Goal: Task Accomplishment & Management: Manage account settings

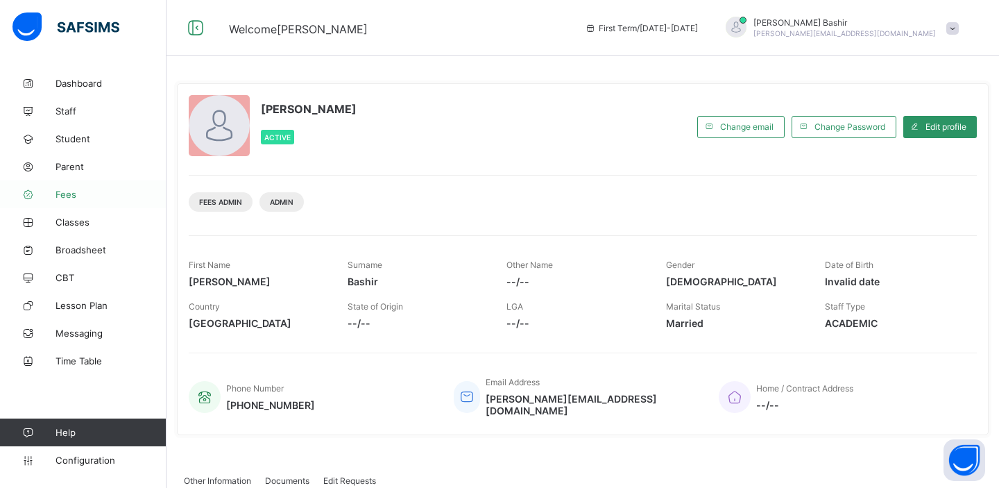
click at [64, 194] on span "Fees" at bounding box center [111, 194] width 111 height 11
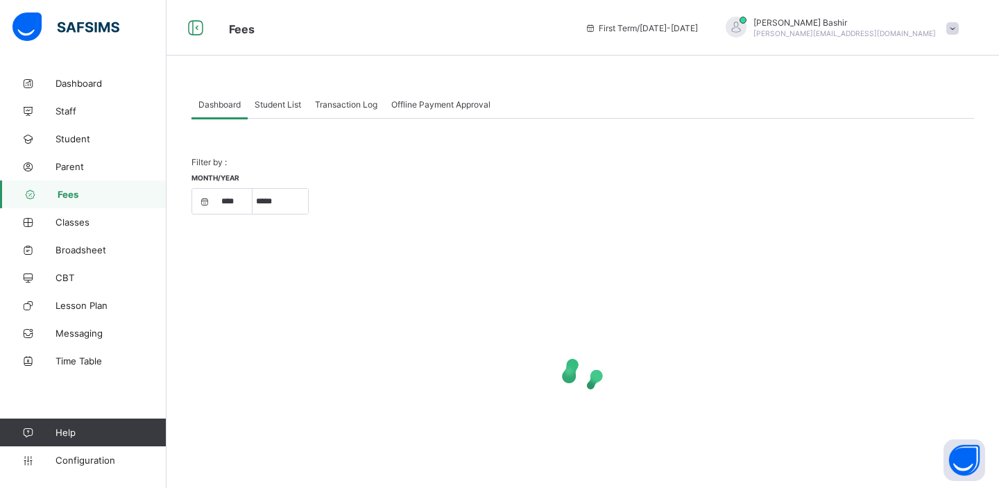
select select "****"
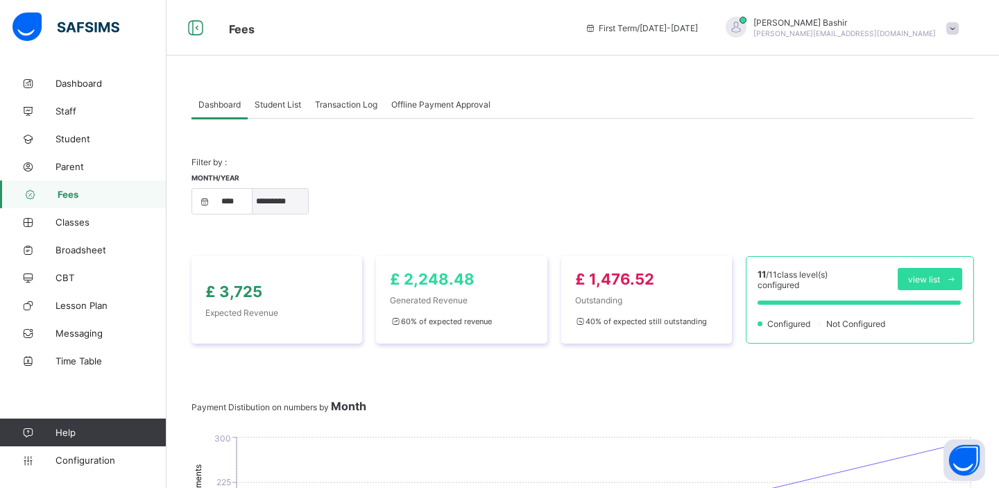
click at [289, 208] on select "***** ********* ******* ******** ********" at bounding box center [281, 201] width 56 height 25
click at [285, 200] on select "***** ********* ******* ******** ********" at bounding box center [281, 201] width 56 height 25
click at [285, 207] on select "***** ********* ******* ******** ********" at bounding box center [281, 201] width 56 height 25
click at [278, 201] on select "***** ********* ******* ******** ********" at bounding box center [281, 201] width 56 height 25
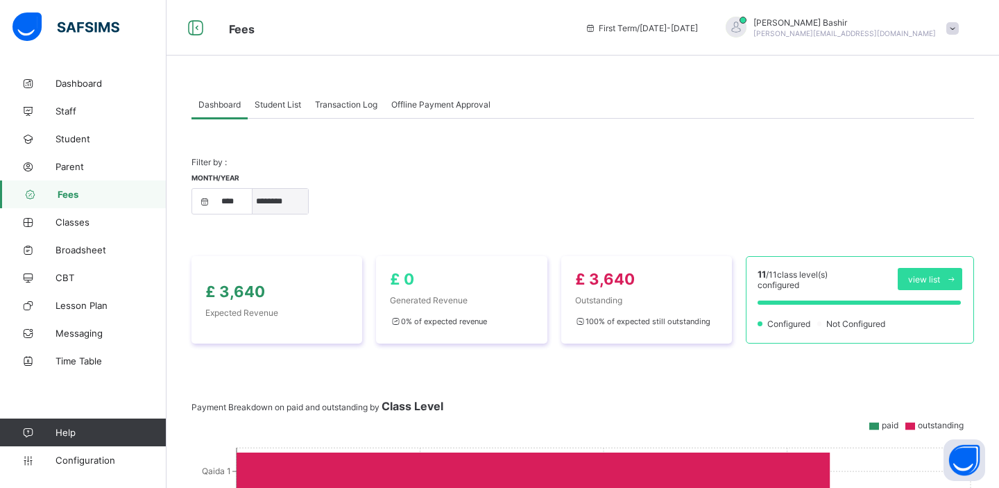
click at [286, 203] on select "***** ********* ******* ******** ********" at bounding box center [281, 201] width 56 height 25
select select "*"
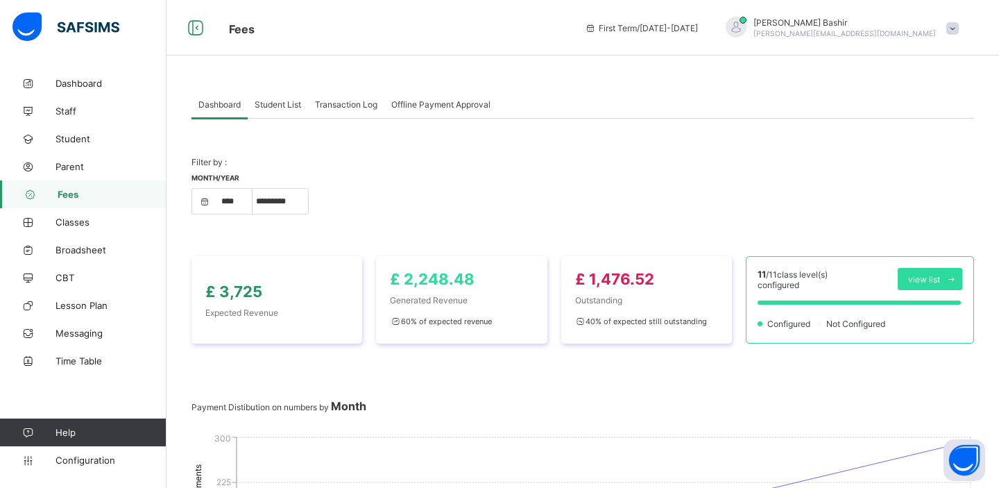
click at [287, 107] on span "Student List" at bounding box center [278, 104] width 46 height 10
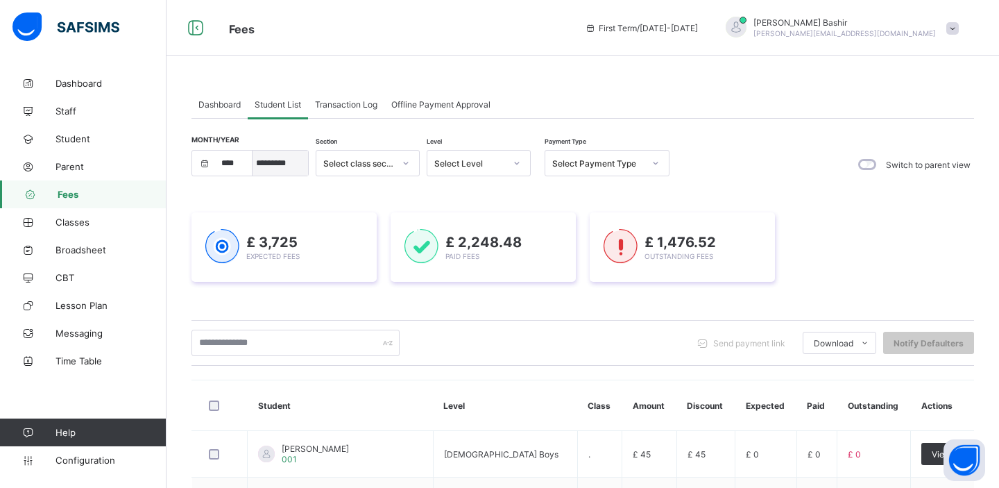
click at [285, 165] on select "***** ********* ******* ******** ********" at bounding box center [281, 163] width 56 height 25
click at [649, 166] on div at bounding box center [656, 163] width 24 height 22
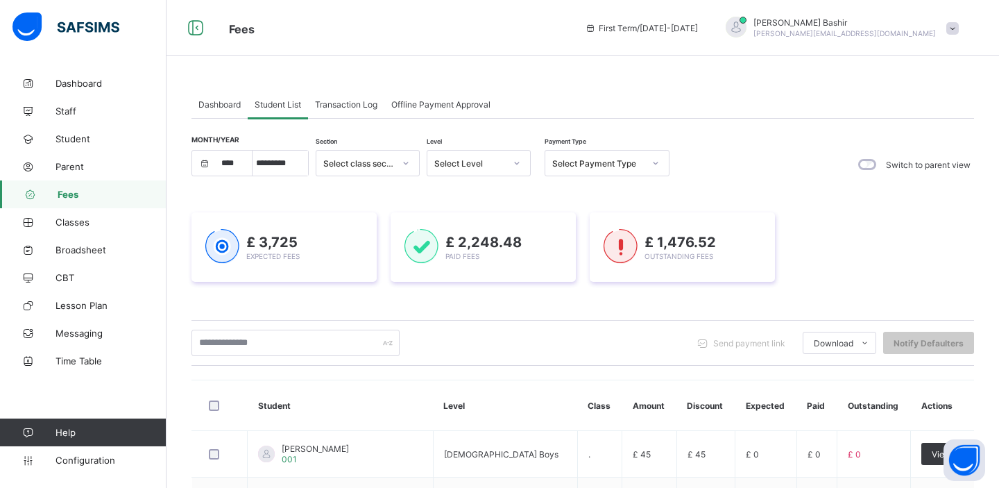
click at [641, 169] on div "Select Payment Type" at bounding box center [593, 162] width 97 height 19
click at [592, 255] on div "Unpaid" at bounding box center [607, 258] width 124 height 22
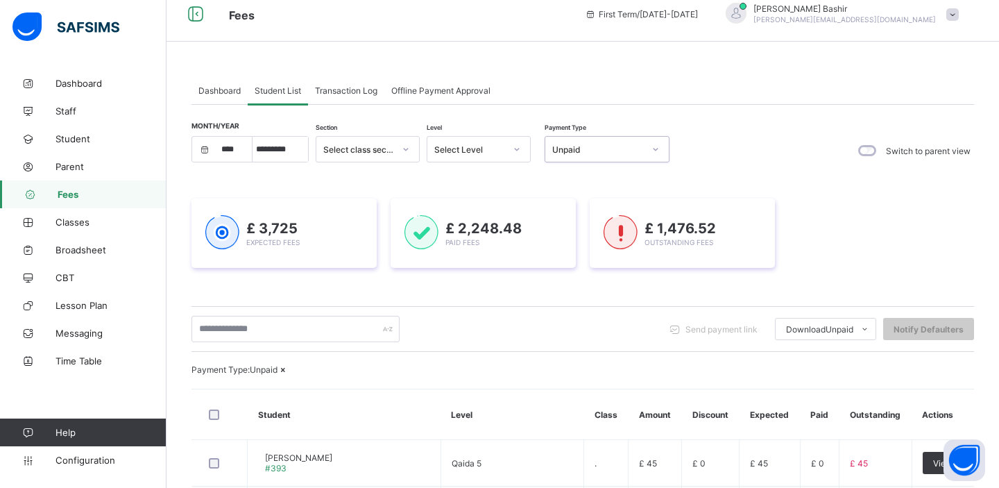
scroll to position [9, 0]
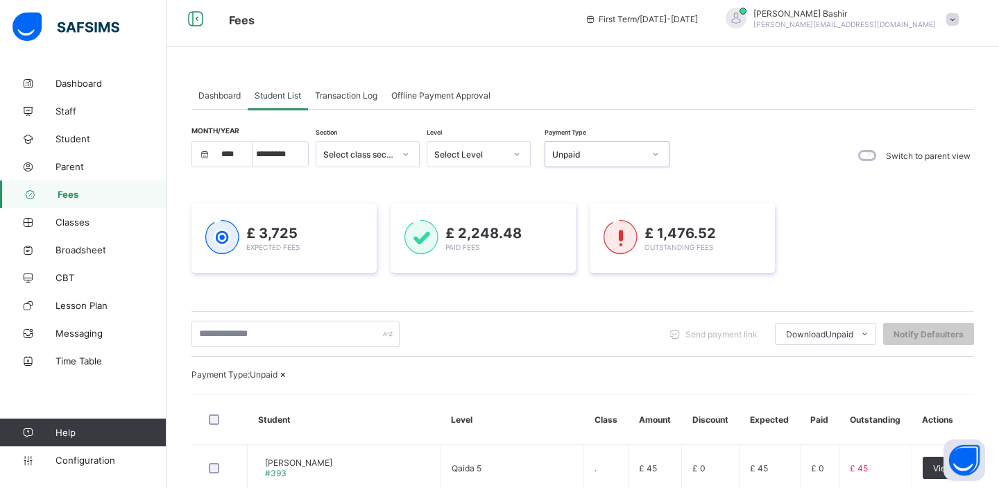
click at [638, 155] on div "Unpaid" at bounding box center [598, 154] width 92 height 10
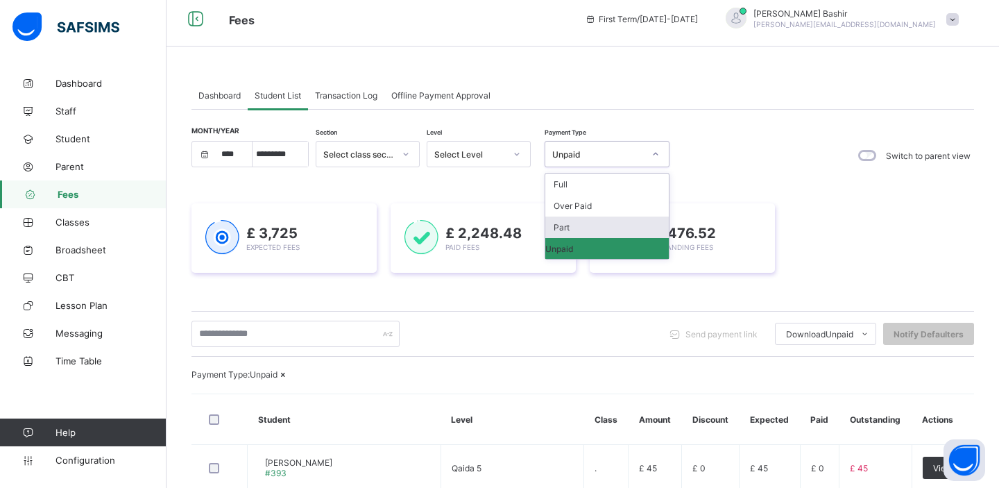
click at [590, 226] on div "Part" at bounding box center [607, 227] width 124 height 22
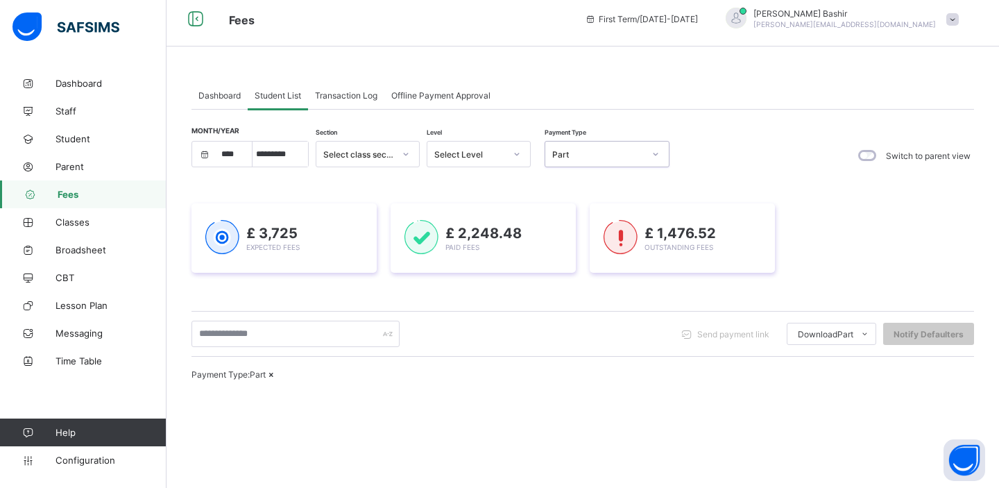
scroll to position [223, 0]
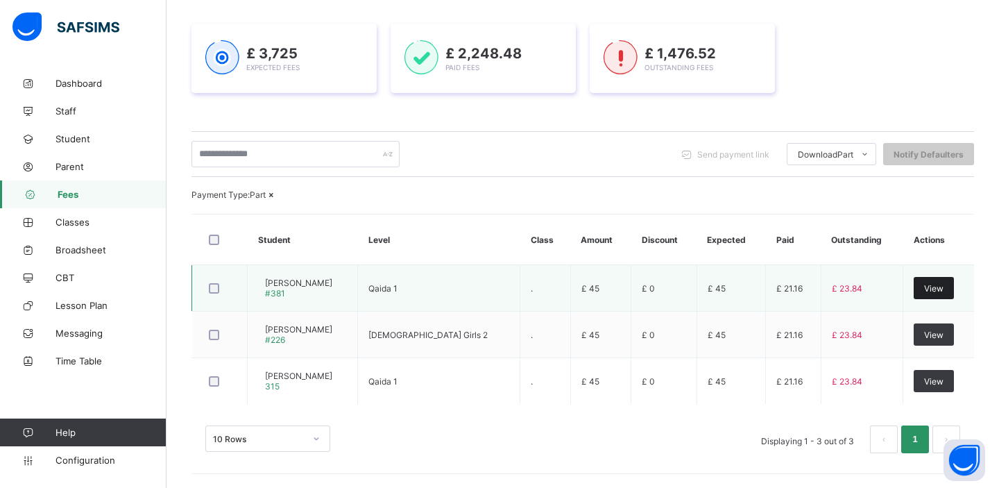
click at [927, 294] on span "View" at bounding box center [933, 288] width 19 height 10
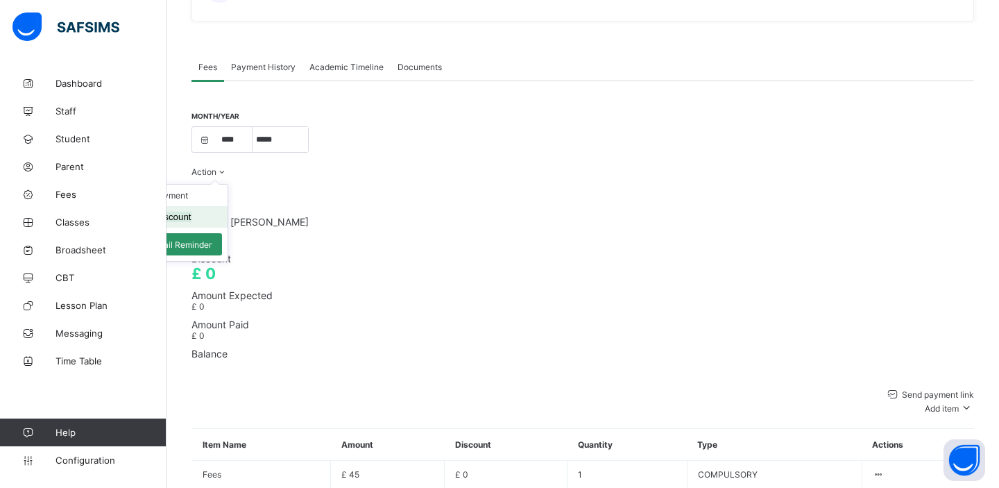
scroll to position [416, 0]
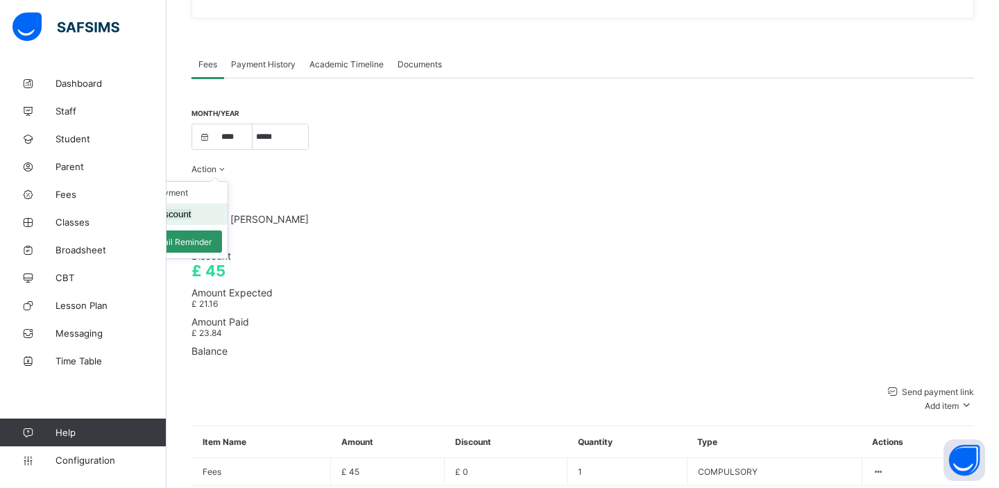
click at [192, 209] on button "Manage Discount" at bounding box center [155, 214] width 72 height 10
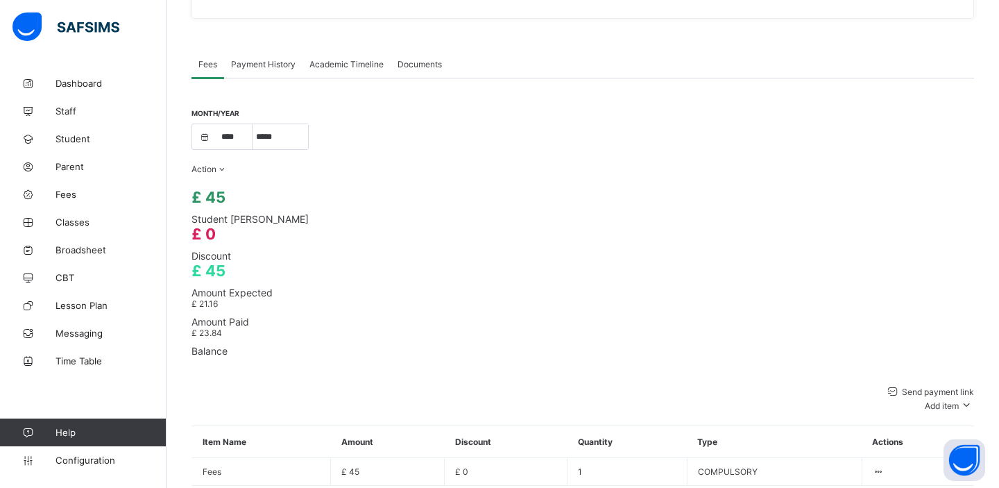
type input "*"
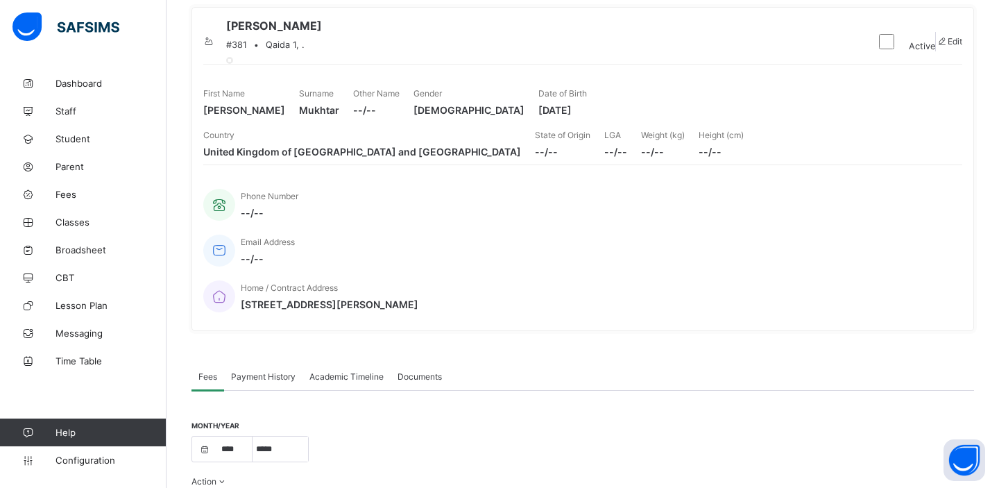
scroll to position [33, 0]
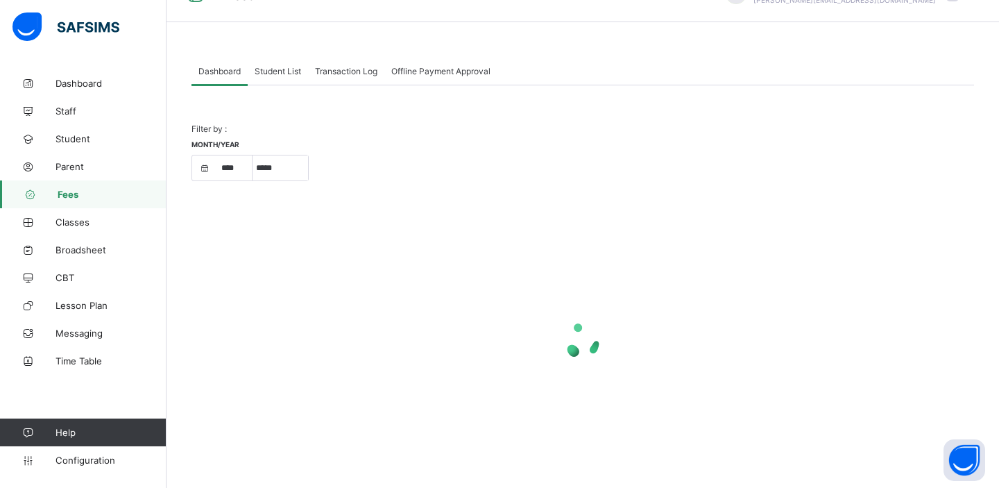
scroll to position [40, 0]
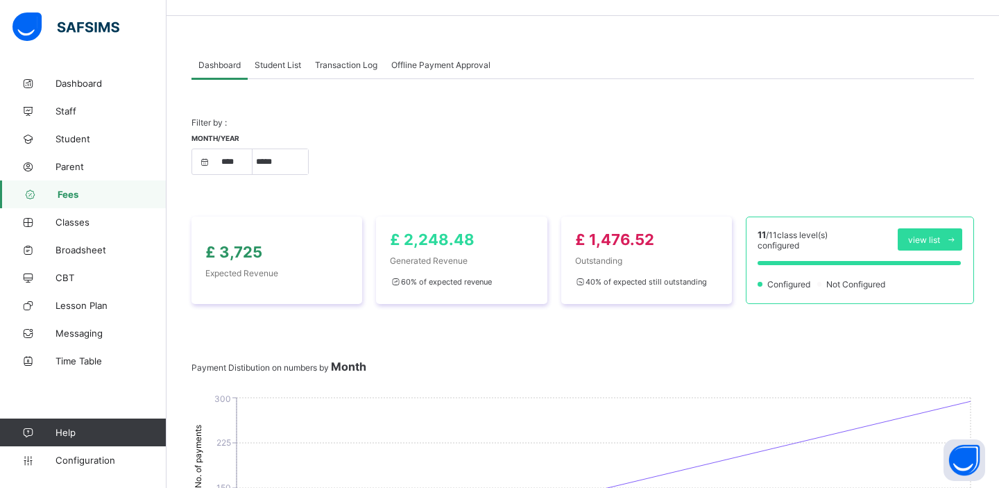
click at [285, 66] on span "Student List" at bounding box center [278, 65] width 46 height 10
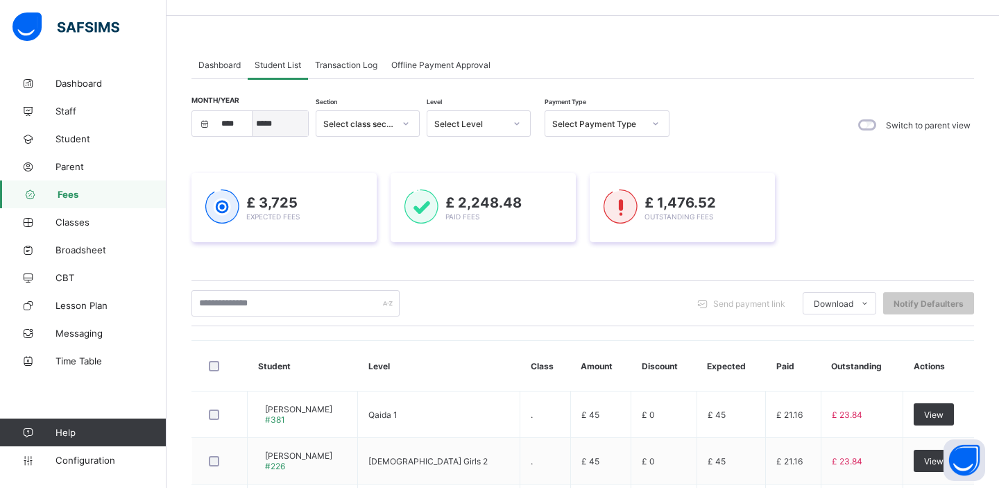
click at [282, 130] on select "***** ********* ******* ******** ********" at bounding box center [281, 123] width 56 height 25
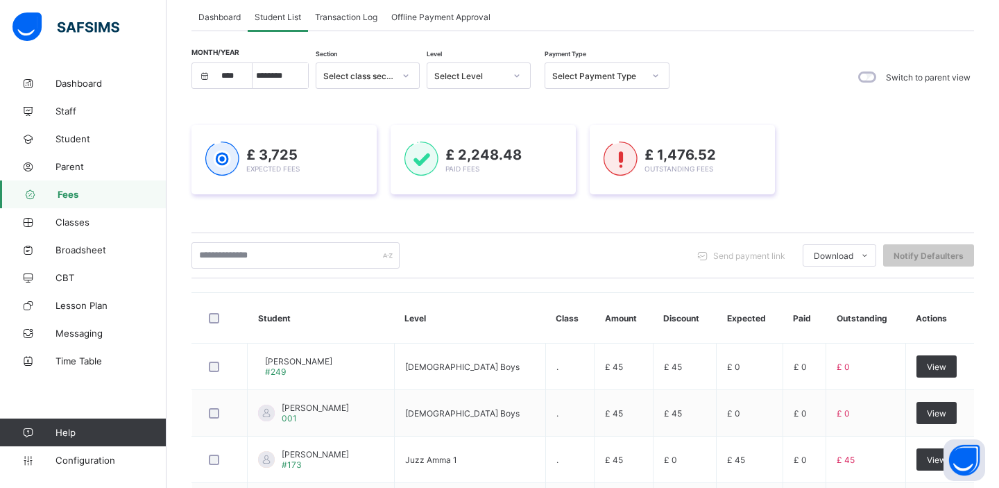
scroll to position [0, 0]
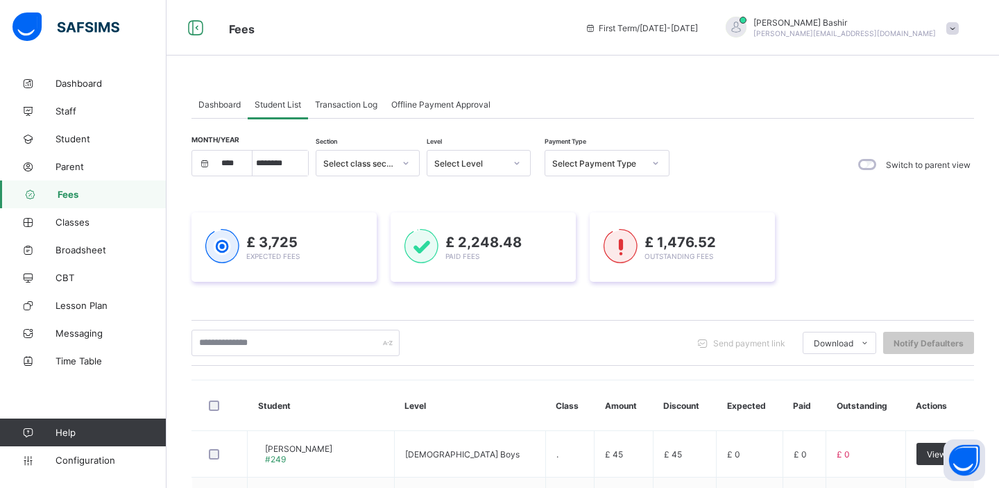
click at [629, 167] on div "Select Payment Type" at bounding box center [598, 163] width 92 height 10
click at [576, 260] on div "Unpaid" at bounding box center [607, 258] width 124 height 22
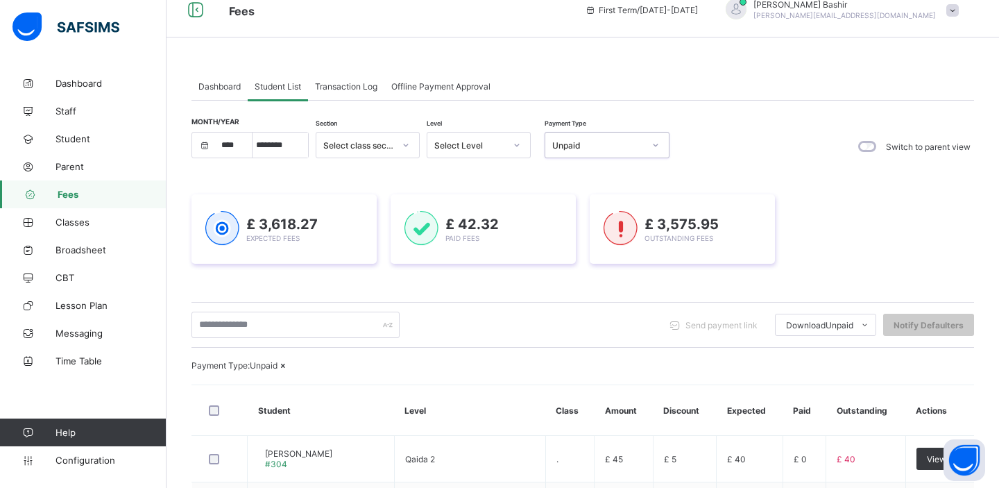
scroll to position [16, 0]
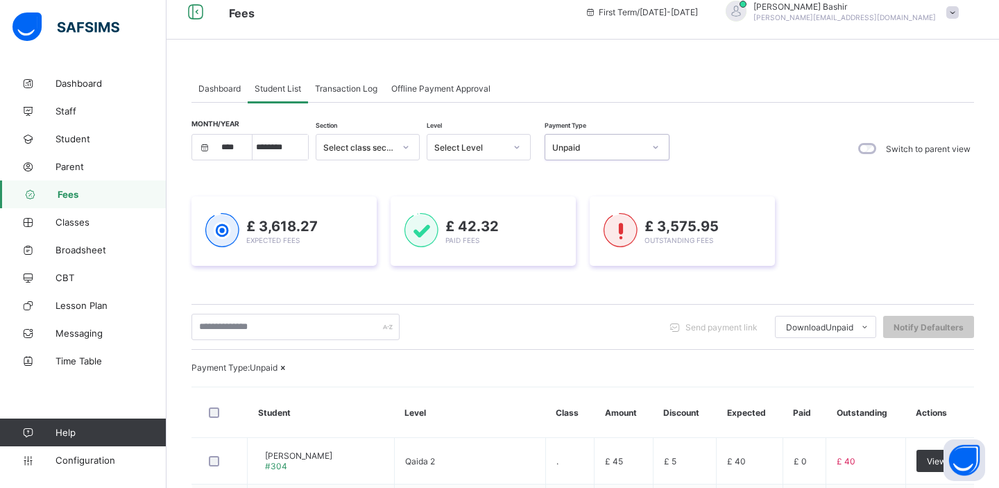
click at [595, 153] on div "Unpaid" at bounding box center [593, 146] width 97 height 19
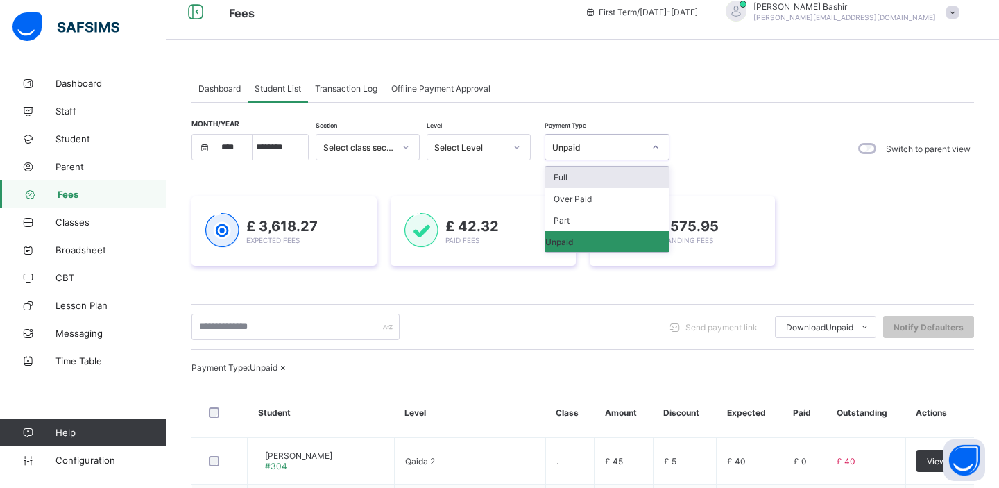
click at [289, 373] on icon at bounding box center [284, 367] width 12 height 10
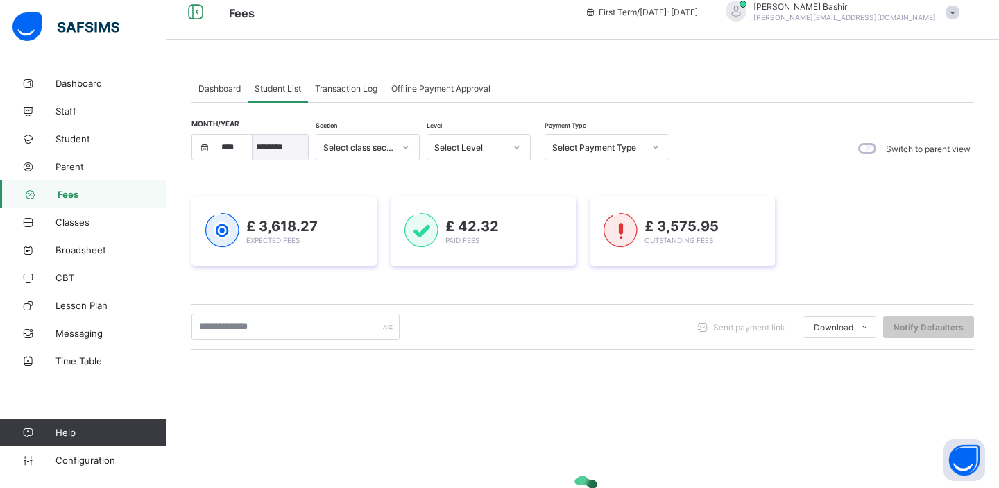
click at [288, 148] on select "***** ********* ******* ******** ********" at bounding box center [281, 147] width 56 height 25
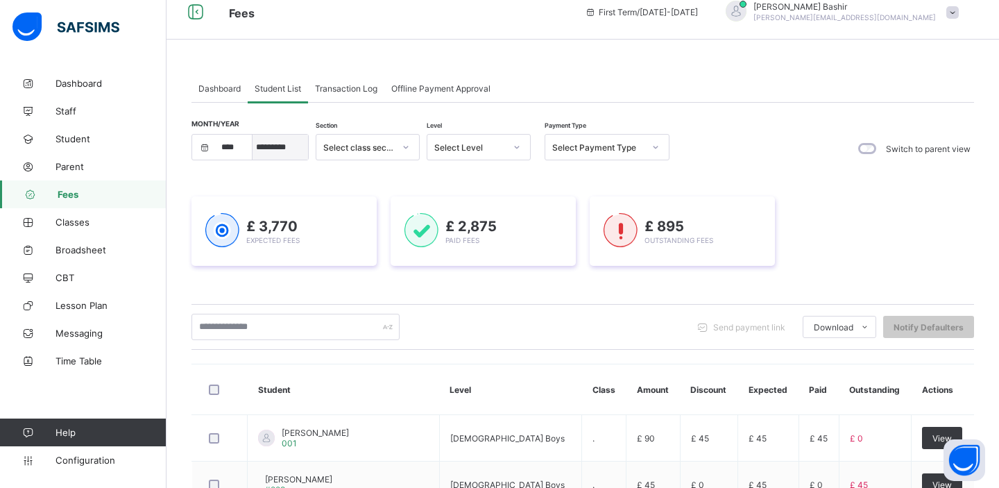
click at [291, 146] on select "***** ********* ******* ******** ********" at bounding box center [281, 147] width 56 height 25
select select "*"
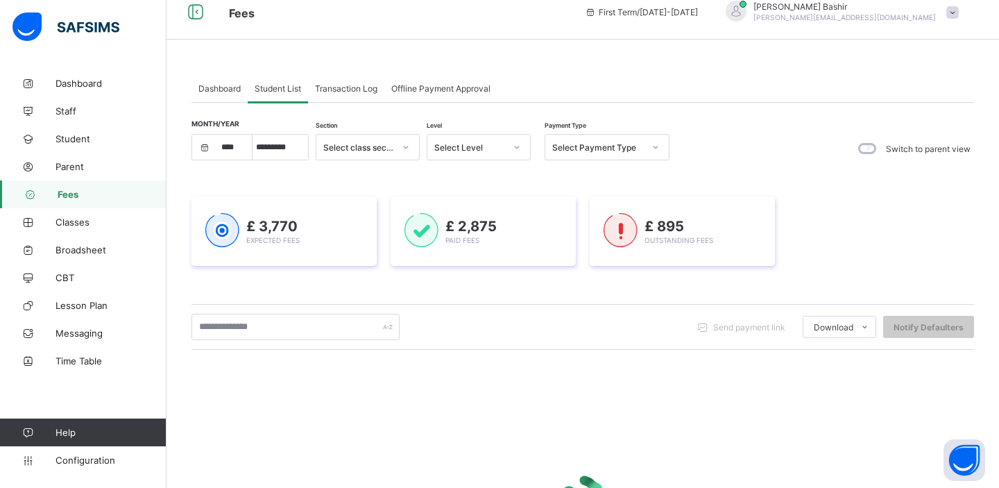
click at [653, 146] on icon at bounding box center [656, 147] width 8 height 14
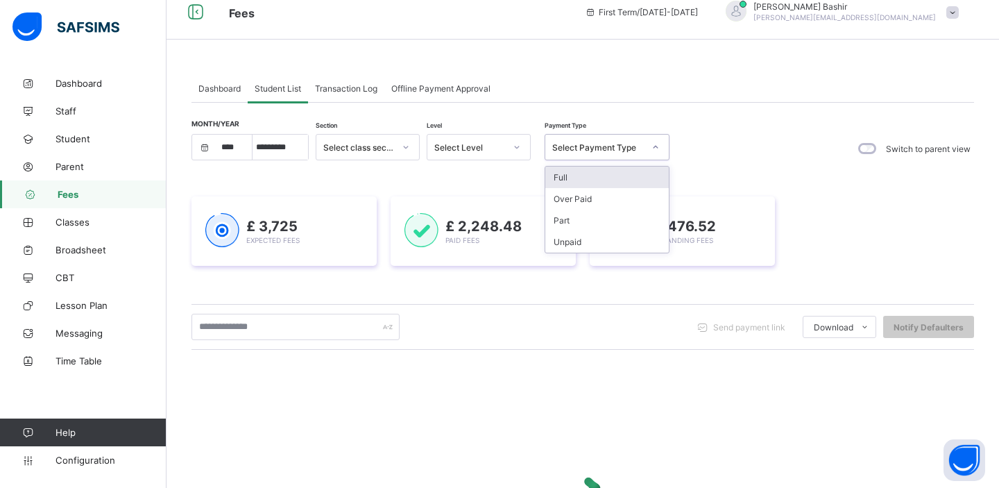
click at [772, 151] on div "Month/Year **** **** **** ***** ********* ******* ******** ******** Section Sel…" at bounding box center [583, 148] width 783 height 29
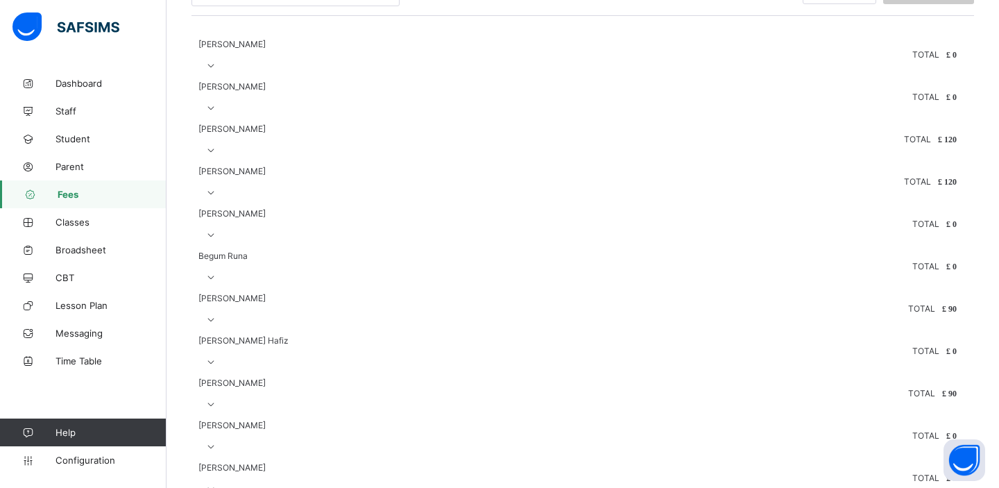
scroll to position [352, 0]
click at [695, 58] on div "TOTAL £ 0" at bounding box center [574, 52] width 765 height 11
click at [217, 69] on icon at bounding box center [211, 63] width 12 height 10
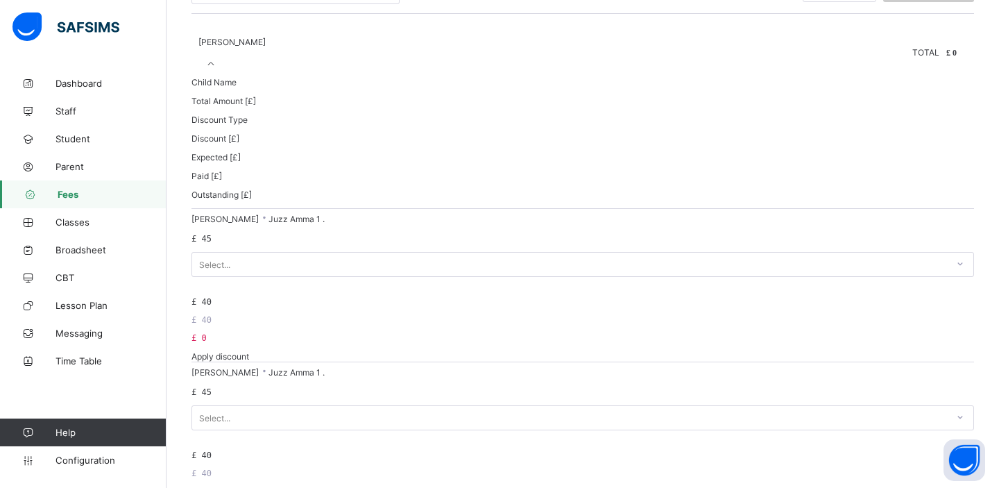
click at [217, 69] on icon at bounding box center [211, 63] width 12 height 10
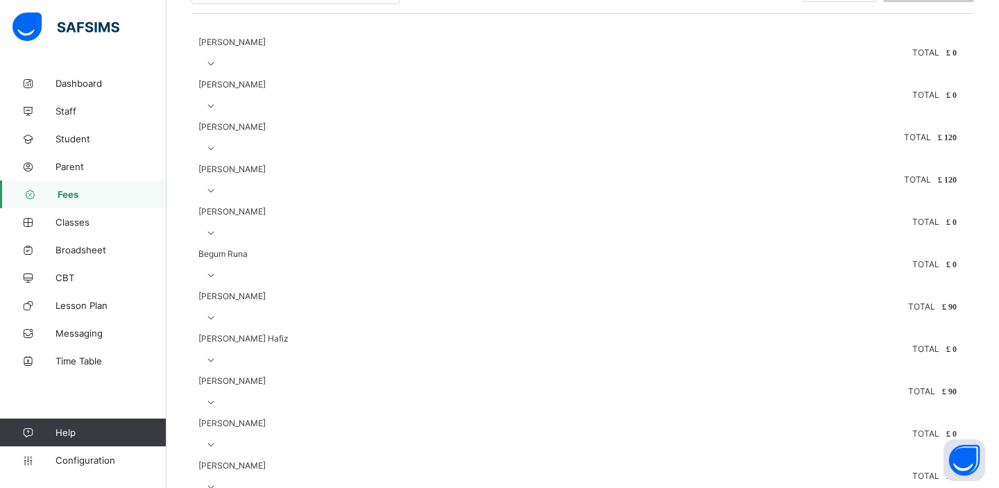
click at [217, 111] on icon at bounding box center [211, 106] width 12 height 10
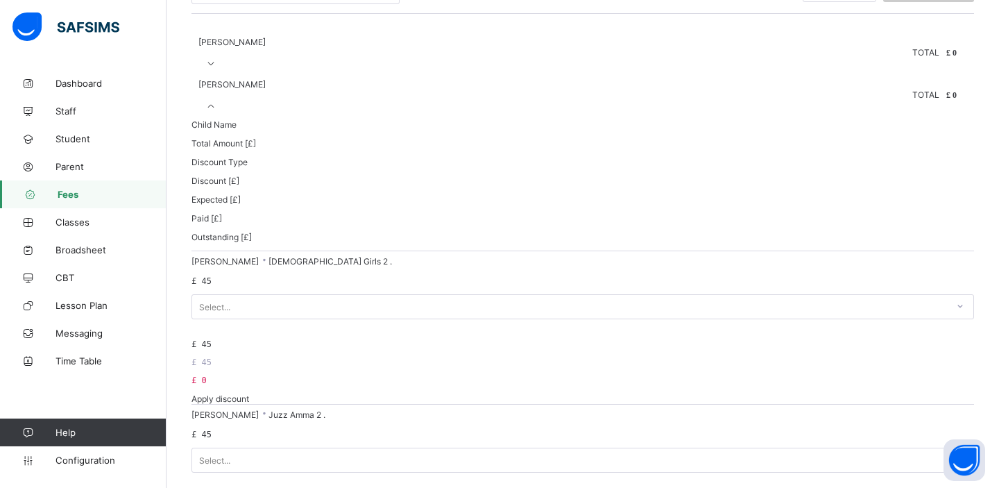
click at [217, 111] on icon at bounding box center [211, 106] width 12 height 10
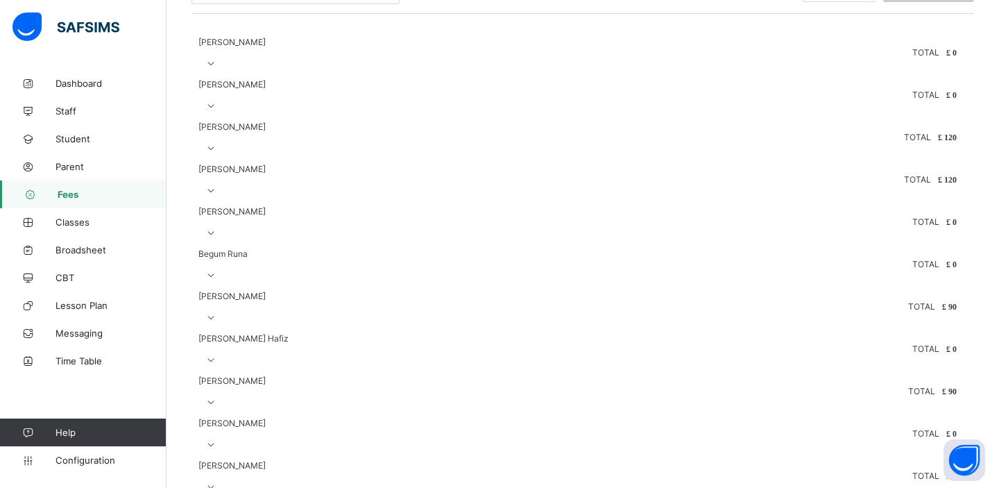
click at [217, 153] on icon at bounding box center [211, 148] width 12 height 10
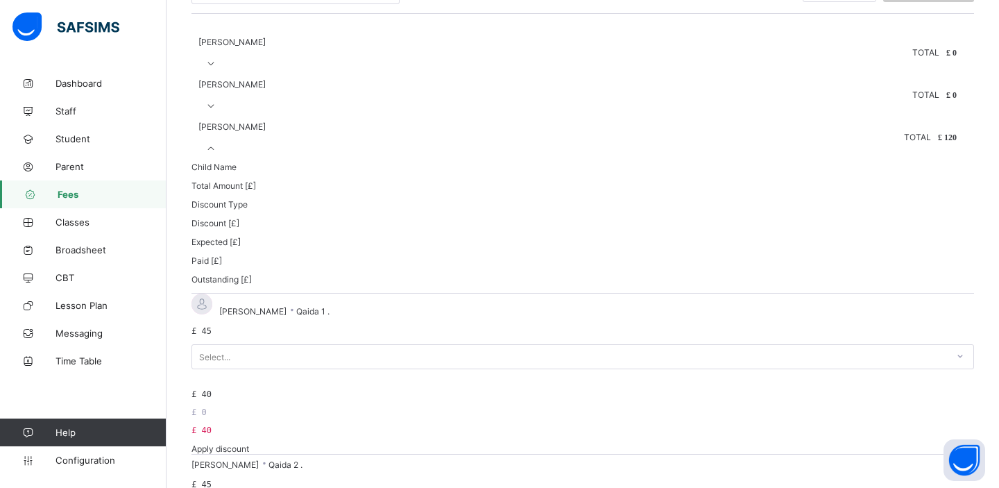
click at [217, 153] on icon at bounding box center [211, 148] width 12 height 10
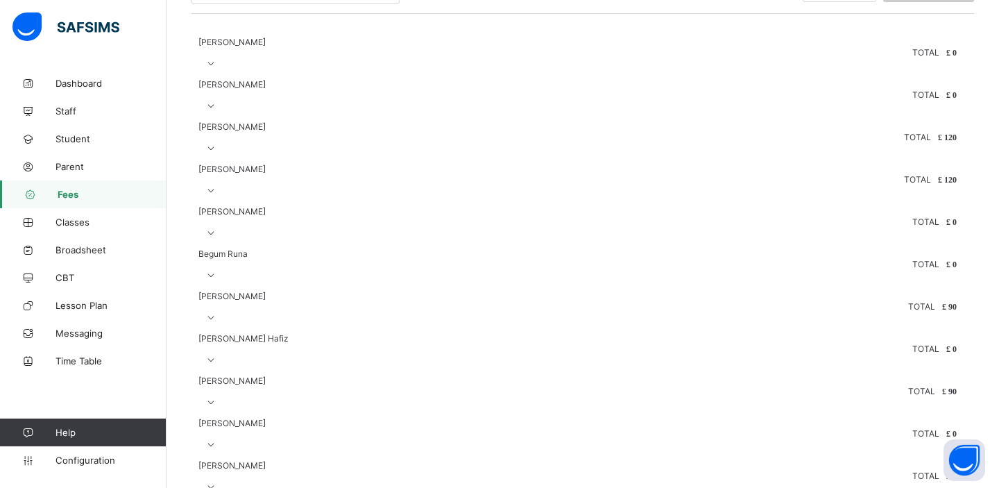
click at [217, 196] on icon at bounding box center [211, 190] width 12 height 10
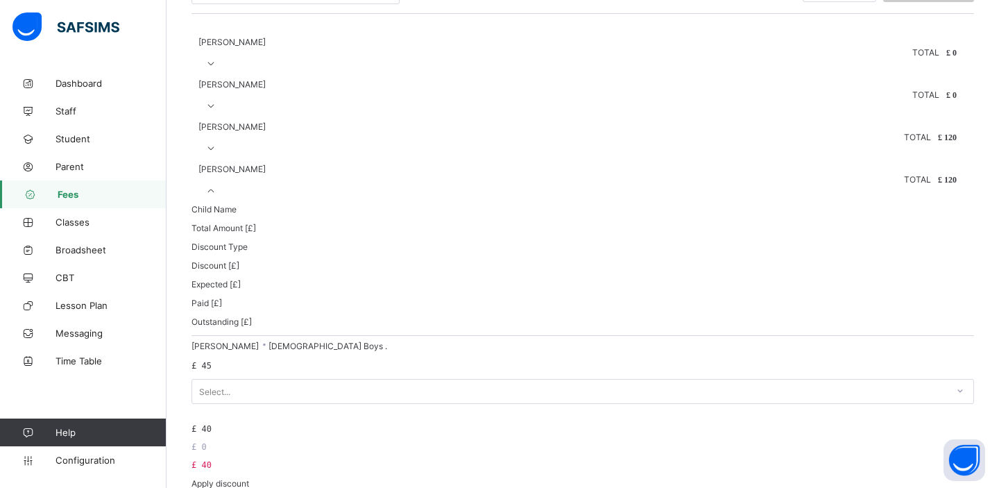
click at [217, 196] on icon at bounding box center [211, 190] width 12 height 10
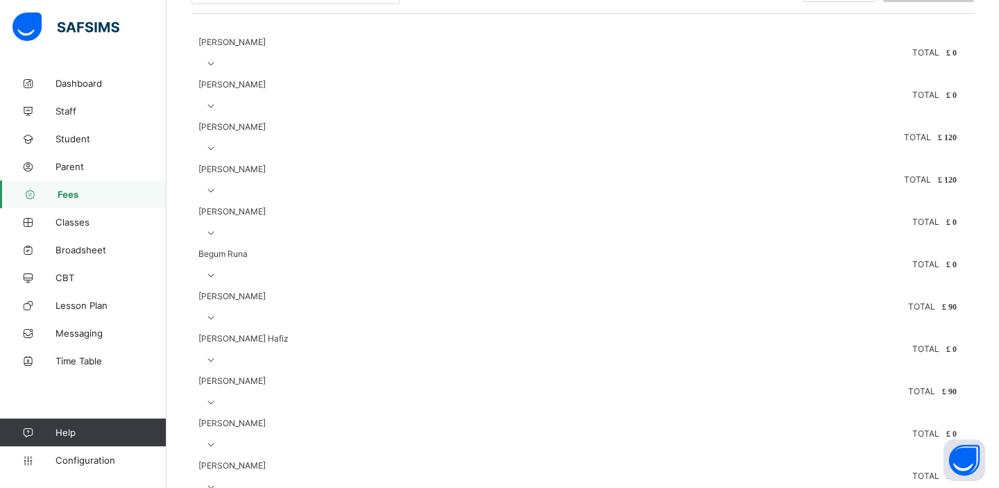
click at [217, 238] on icon at bounding box center [211, 233] width 12 height 10
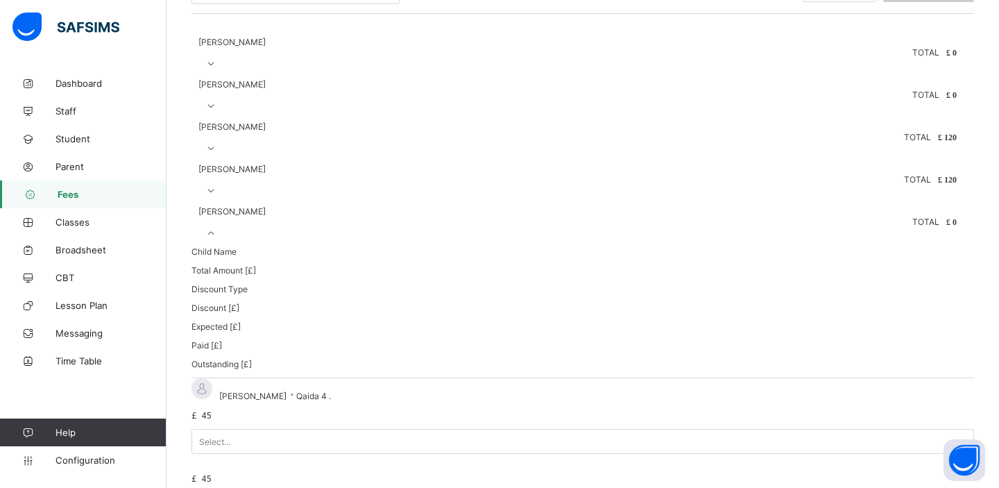
click at [217, 238] on icon at bounding box center [211, 233] width 12 height 10
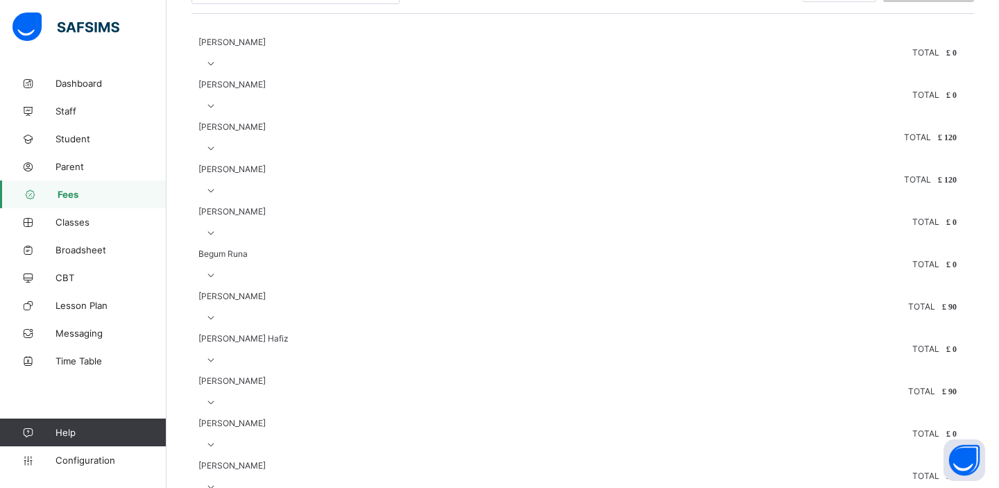
click at [217, 280] on icon at bounding box center [211, 275] width 12 height 10
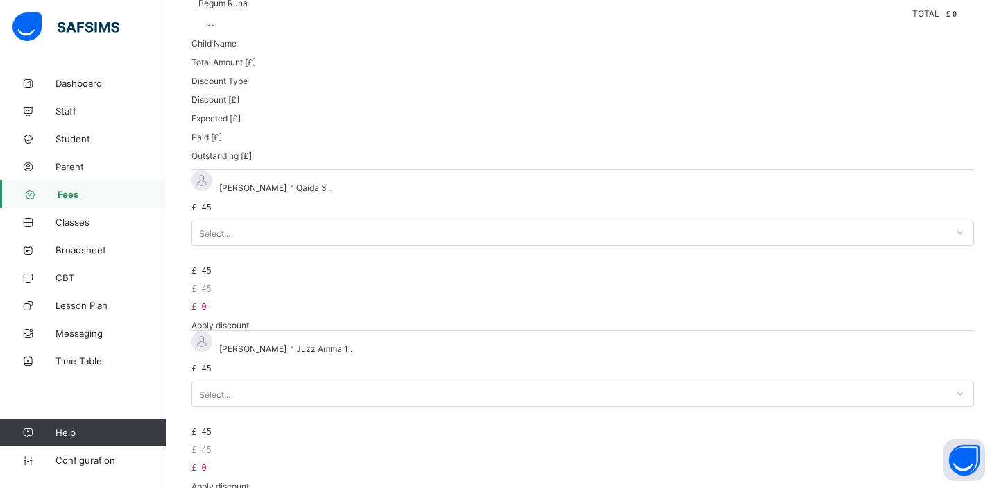
scroll to position [604, 0]
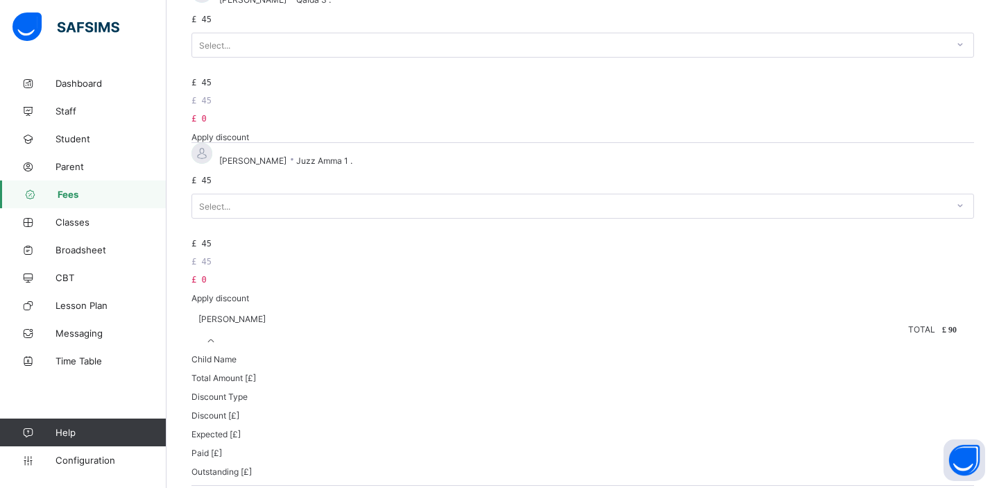
scroll to position [810, 0]
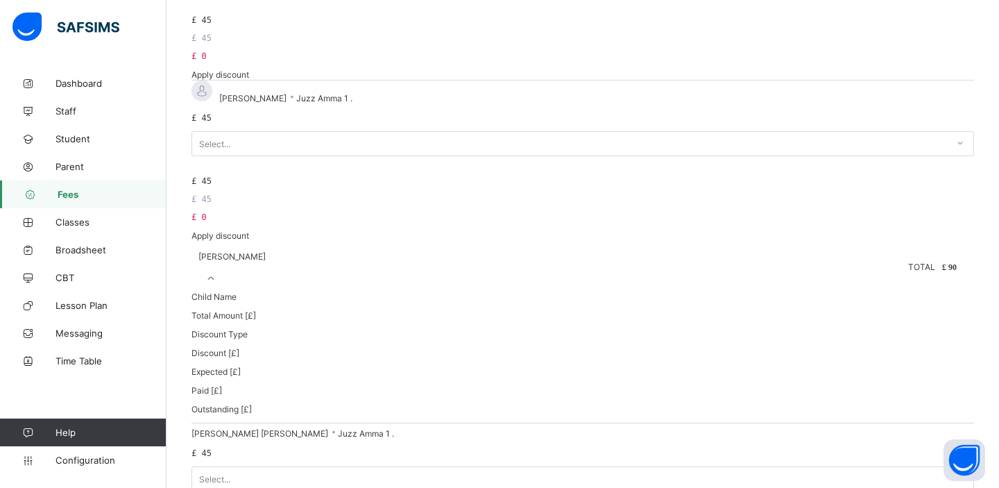
scroll to position [951, 0]
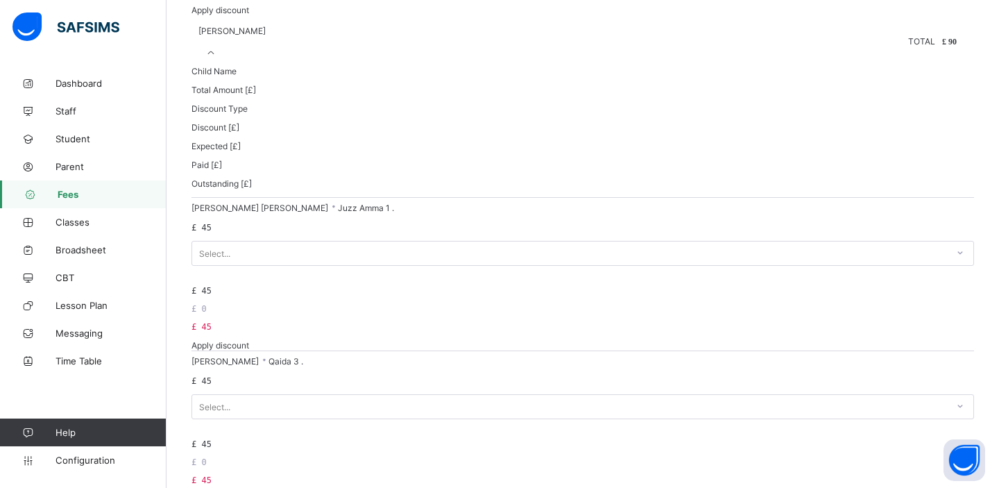
scroll to position [1110, 0]
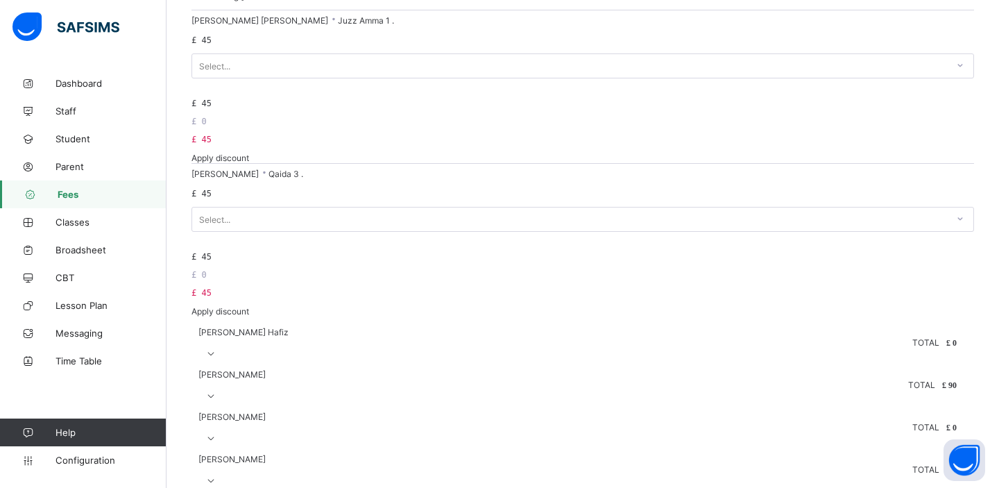
scroll to position [1268, 0]
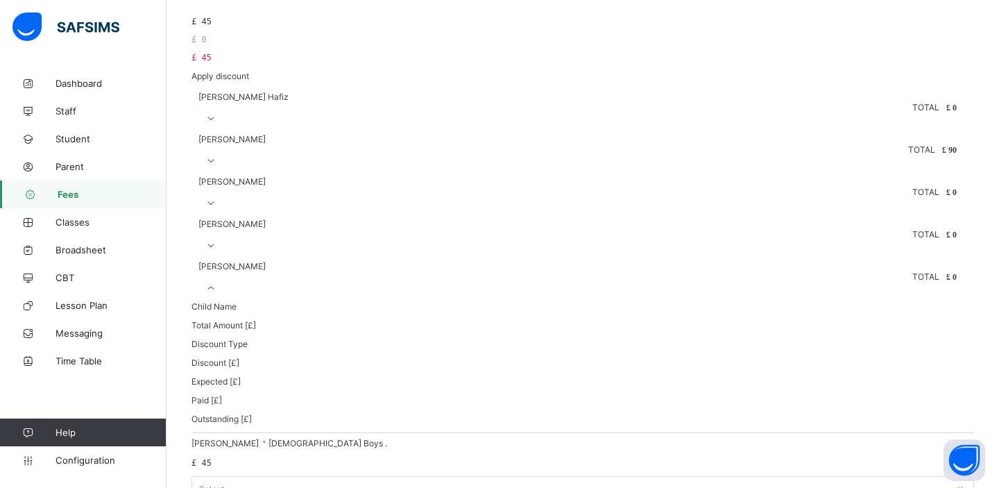
scroll to position [1509, 0]
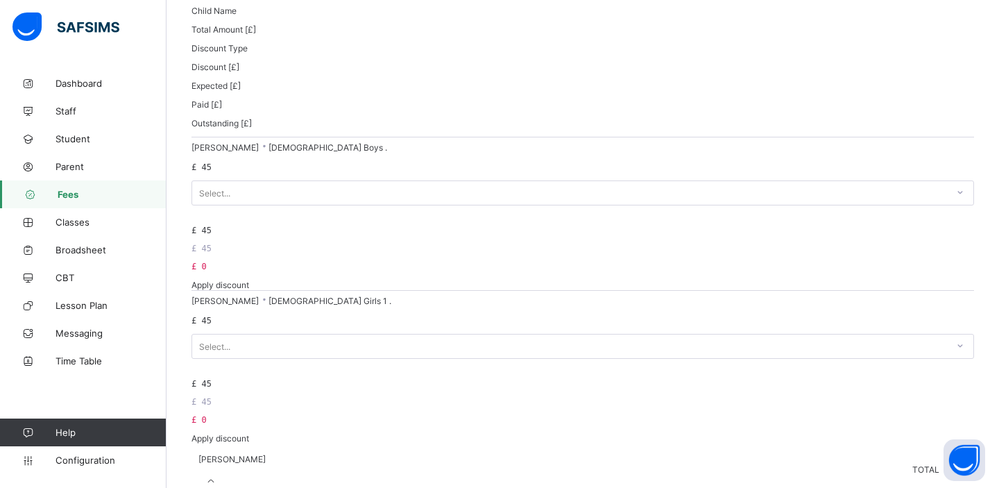
scroll to position [1825, 0]
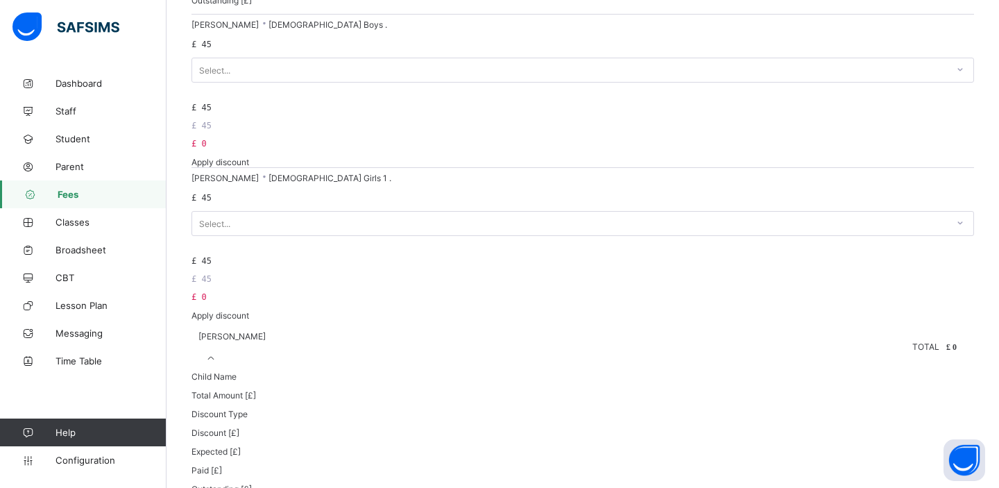
scroll to position [2039, 0]
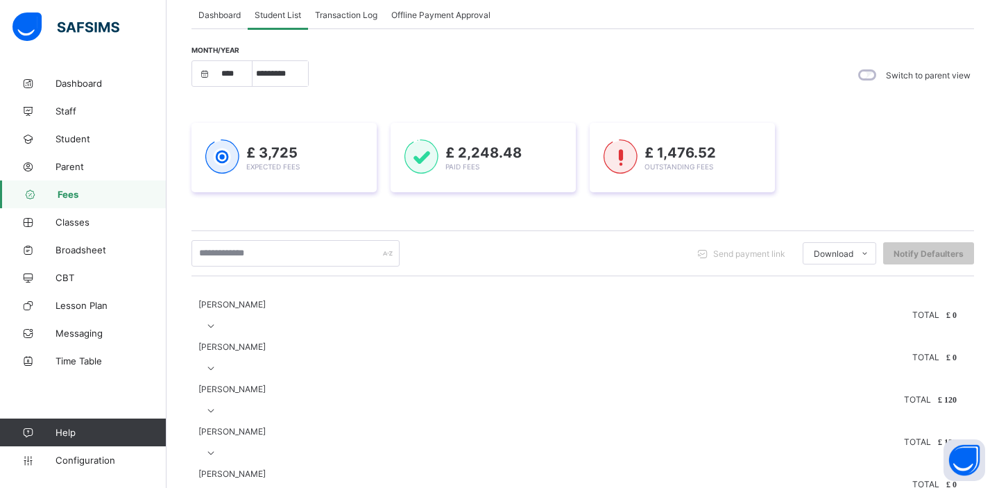
scroll to position [0, 0]
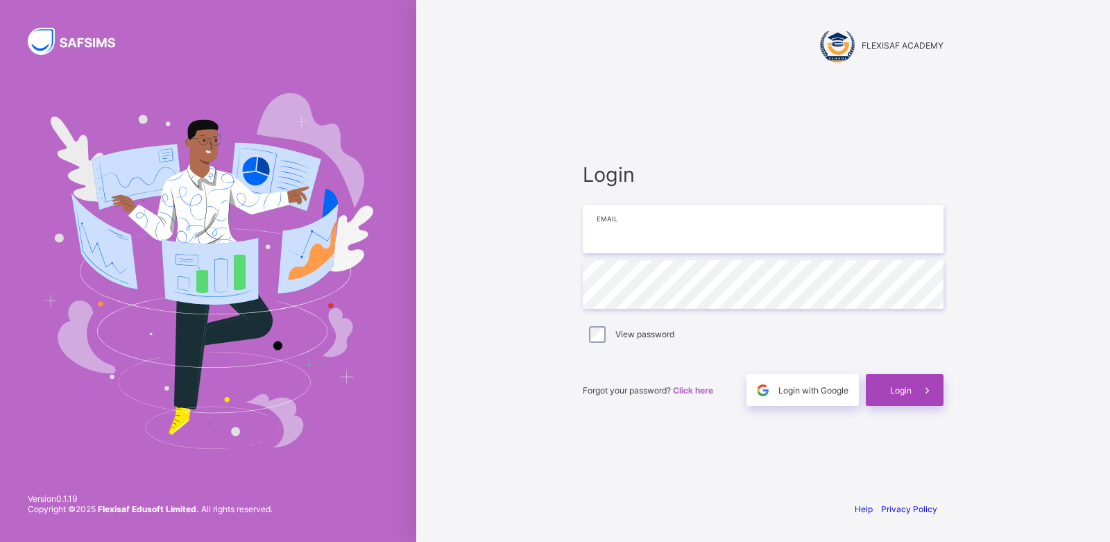
type input "**********"
click at [891, 395] on div "Login" at bounding box center [905, 390] width 78 height 32
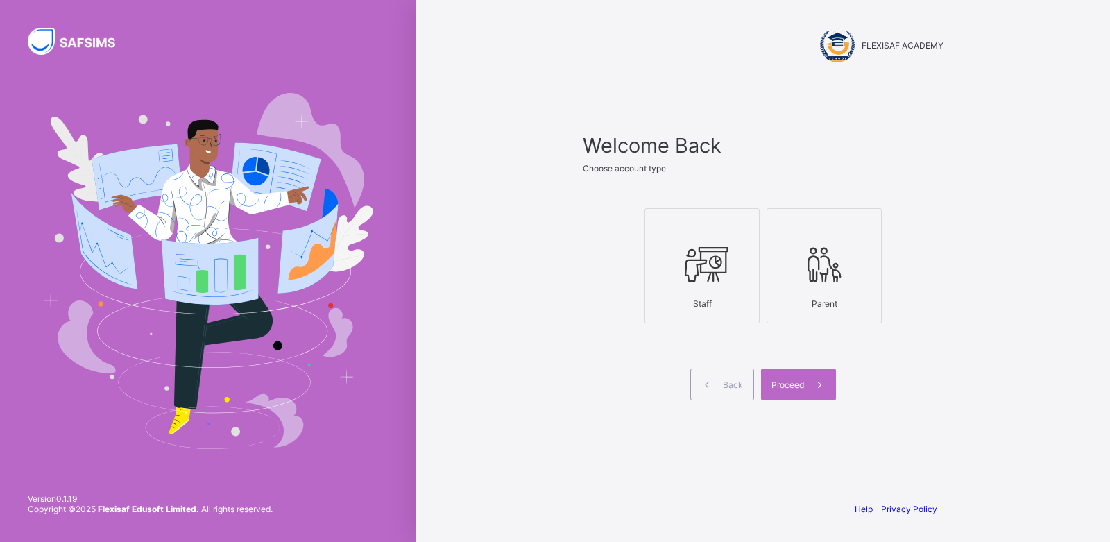
click at [681, 282] on icon at bounding box center [702, 265] width 49 height 42
click at [808, 384] on span at bounding box center [820, 384] width 32 height 32
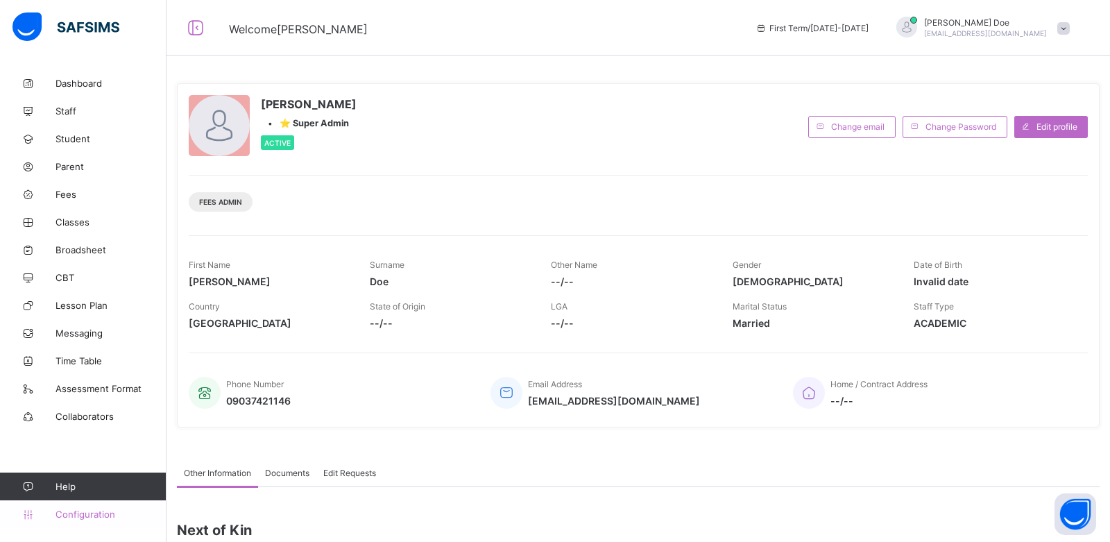
click at [87, 517] on span "Configuration" at bounding box center [111, 514] width 110 height 11
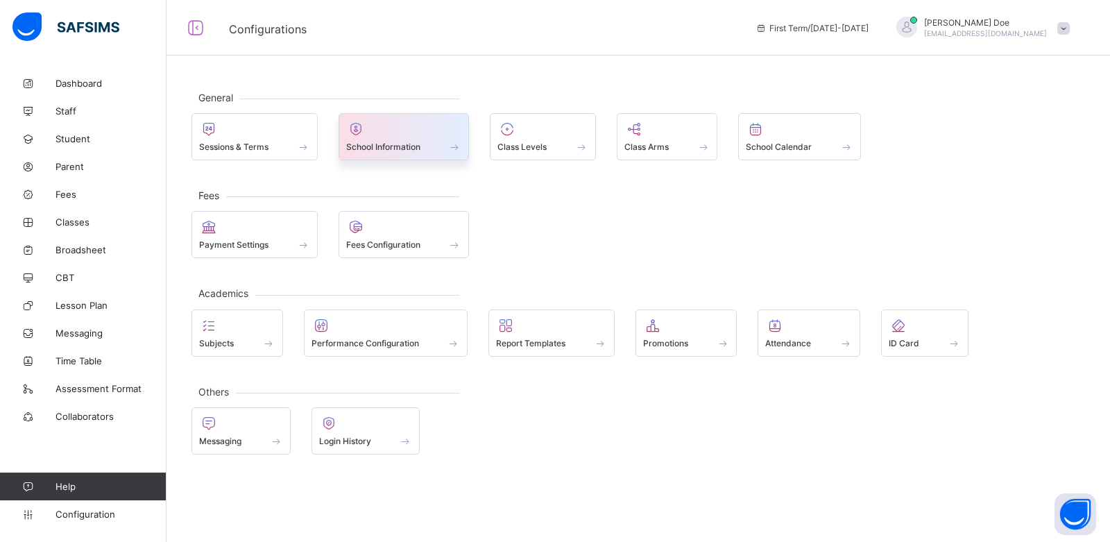
click at [409, 148] on span "School Information" at bounding box center [383, 147] width 74 height 10
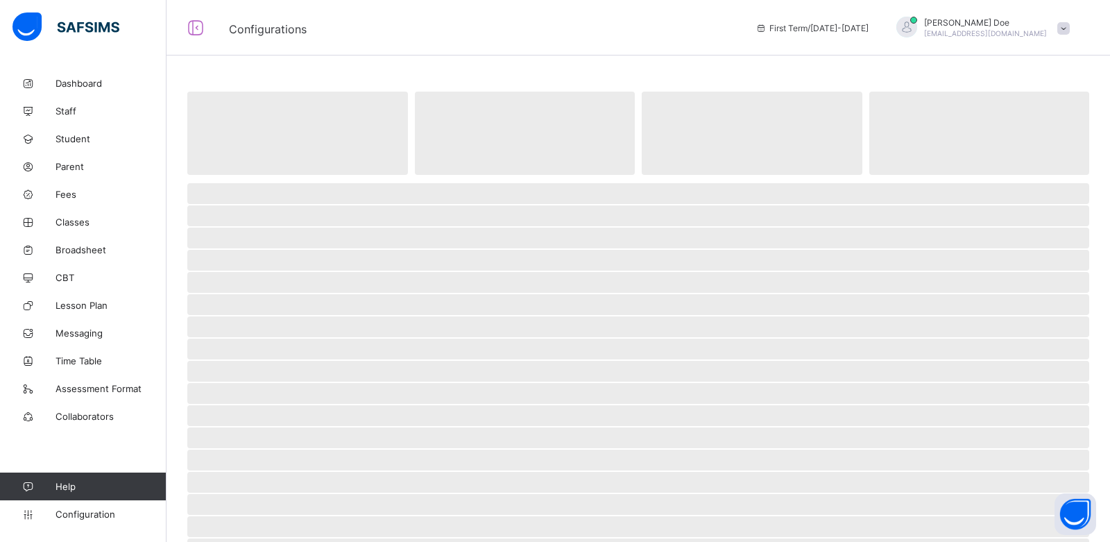
select select "**"
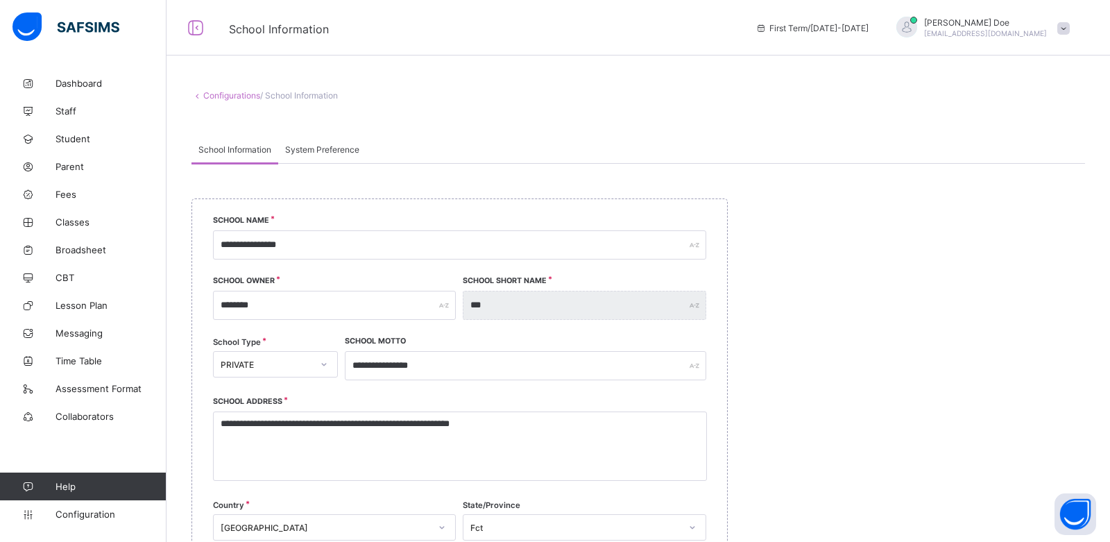
click at [343, 148] on span "System Preference" at bounding box center [322, 149] width 74 height 10
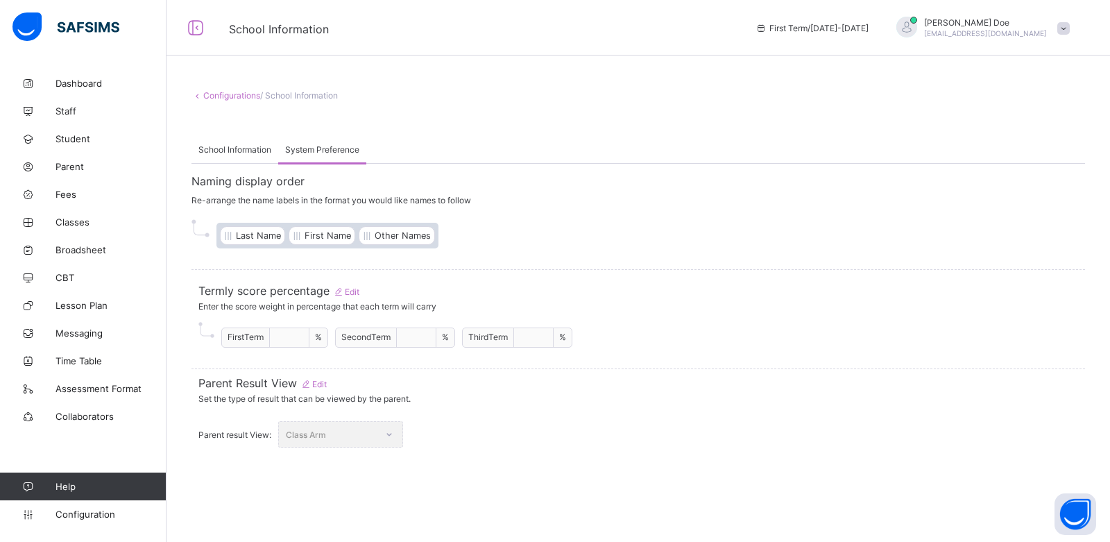
click at [250, 147] on span "School Information" at bounding box center [234, 149] width 73 height 10
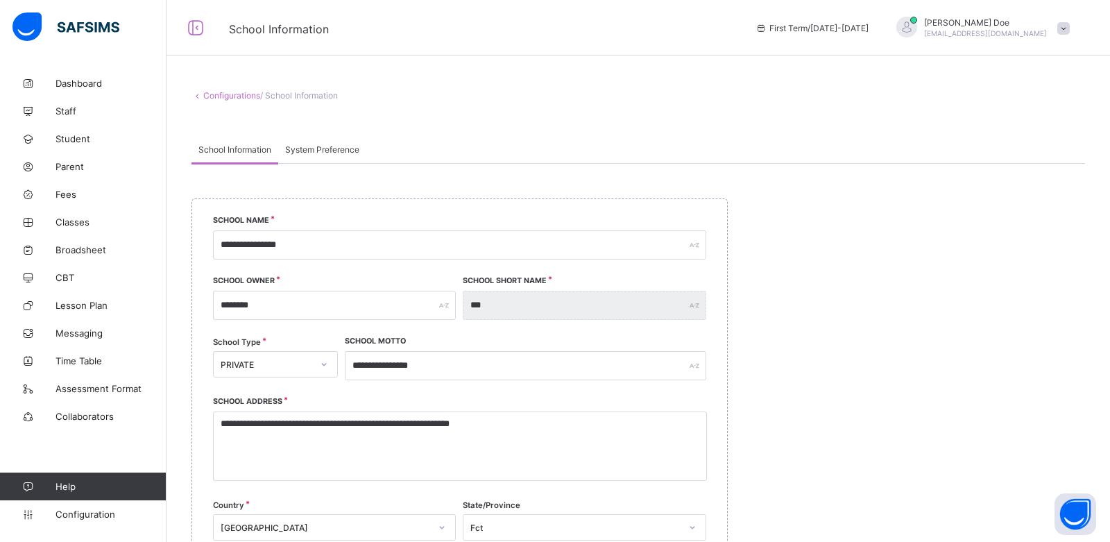
click at [228, 99] on link "Configurations" at bounding box center [231, 95] width 57 height 10
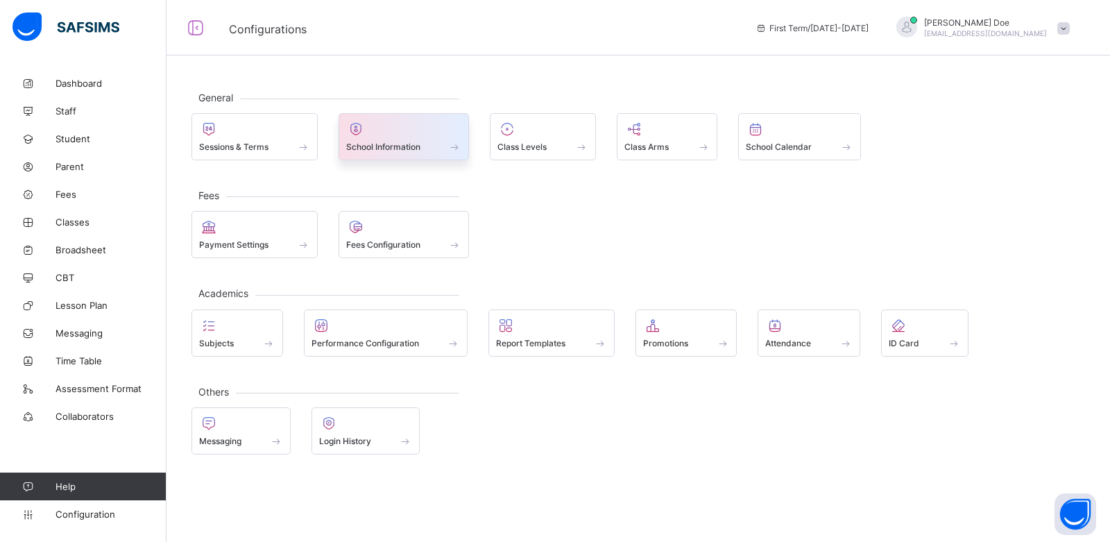
click at [436, 145] on div "School Information" at bounding box center [404, 147] width 116 height 12
select select "**"
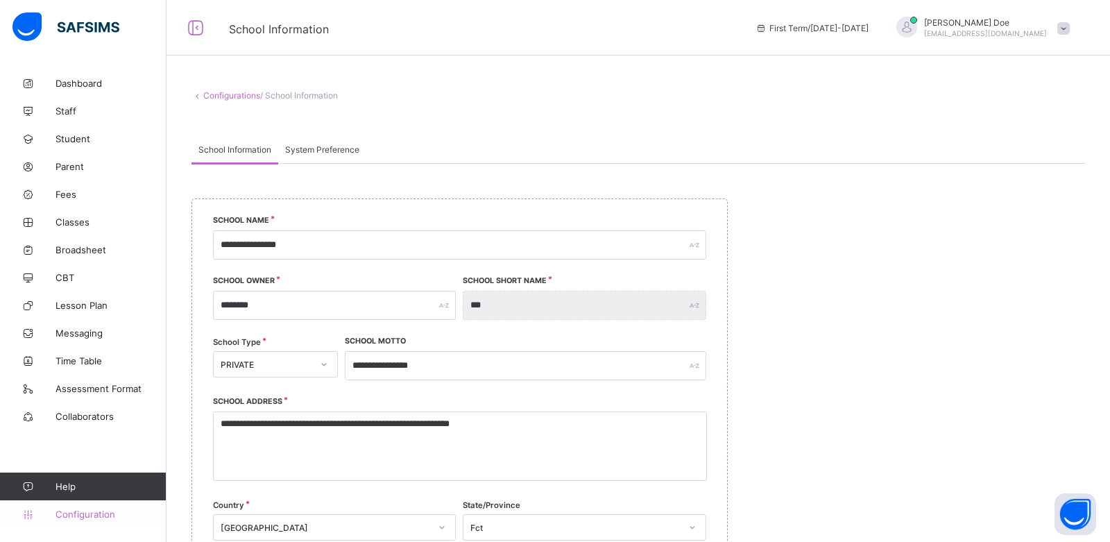
click at [102, 511] on span "Configuration" at bounding box center [111, 514] width 110 height 11
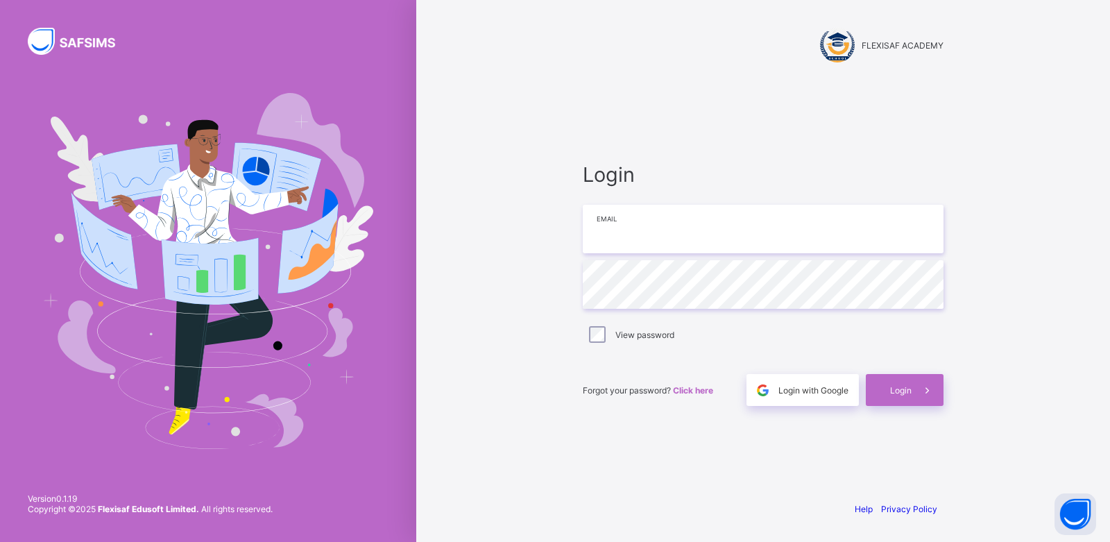
type input "**********"
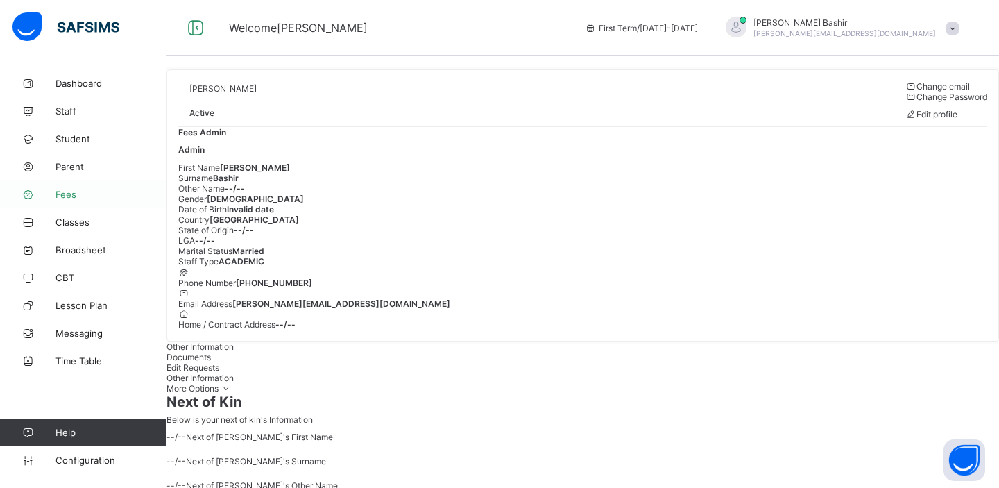
click at [70, 189] on span "Fees" at bounding box center [111, 194] width 111 height 11
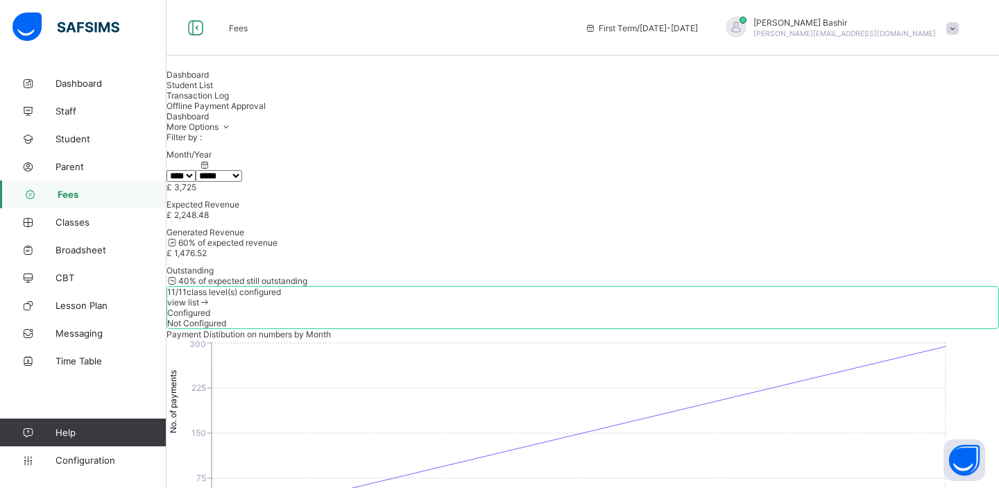
click at [213, 90] on span "Student List" at bounding box center [190, 85] width 46 height 10
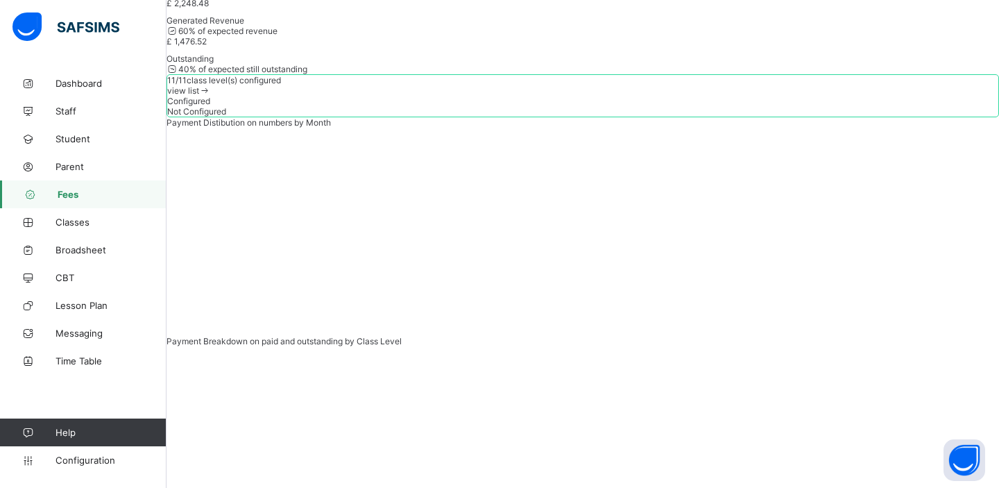
scroll to position [212, 0]
drag, startPoint x: 316, startPoint y: 405, endPoint x: 283, endPoint y: 301, distance: 108.4
copy tbody "[PERSON_NAME] [STREET_ADDRESS] . £ 45 £ 0 £ 45 £ 21.16 £ 23.84 View [PERSON_NAM…"
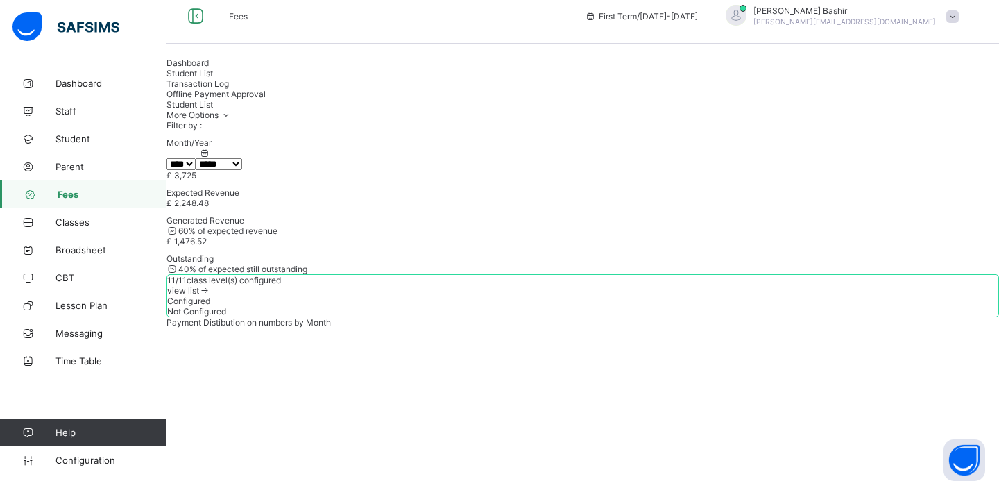
scroll to position [0, 0]
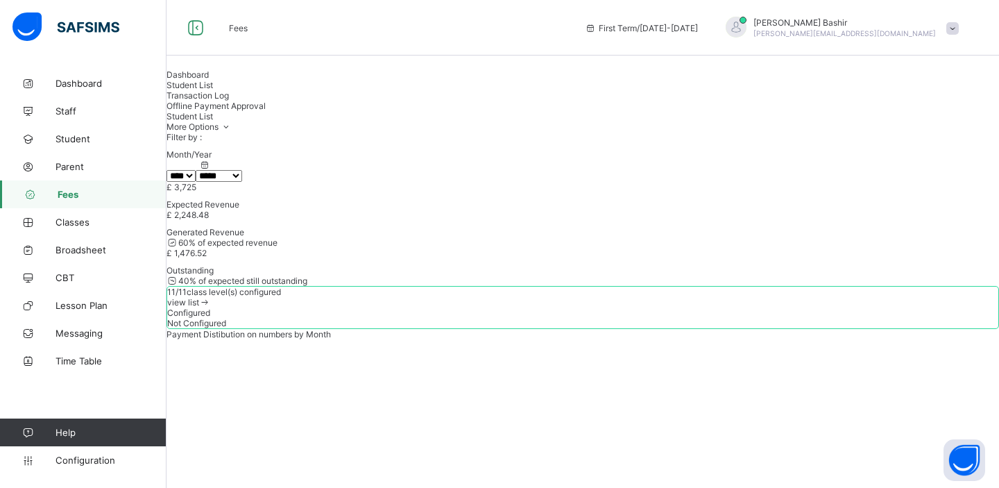
select select "**"
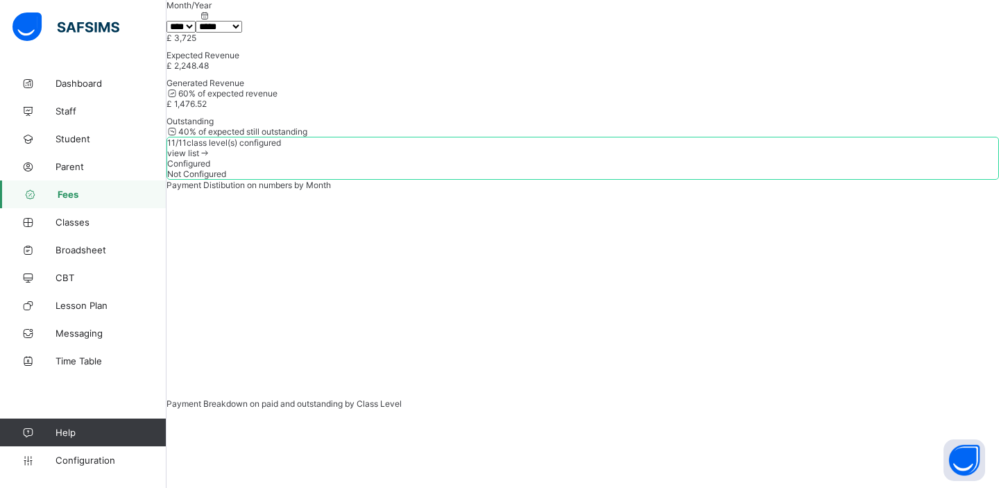
scroll to position [180, 0]
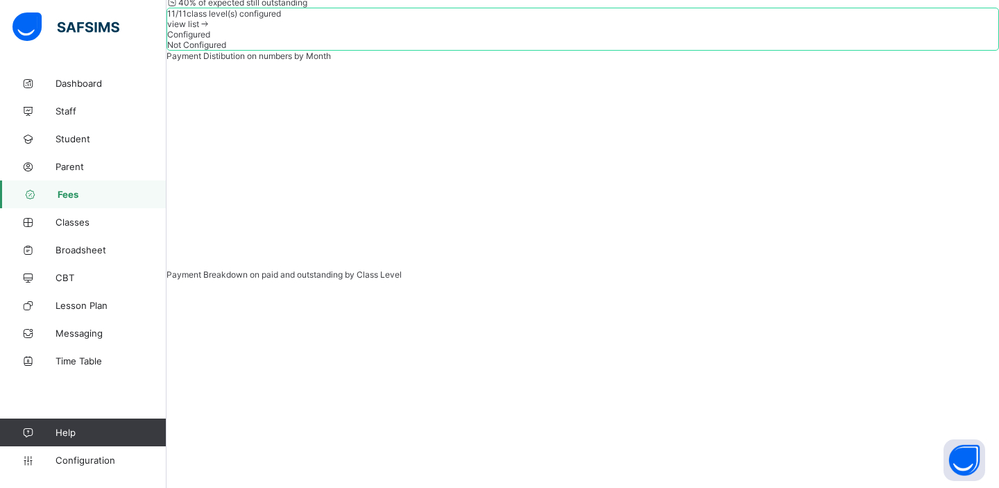
scroll to position [279, 0]
paste input "**********"
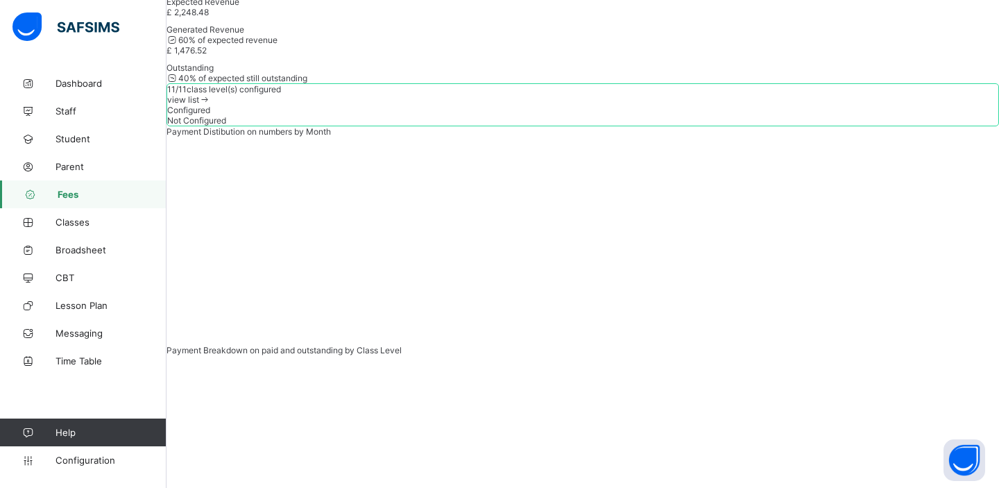
scroll to position [253, 0]
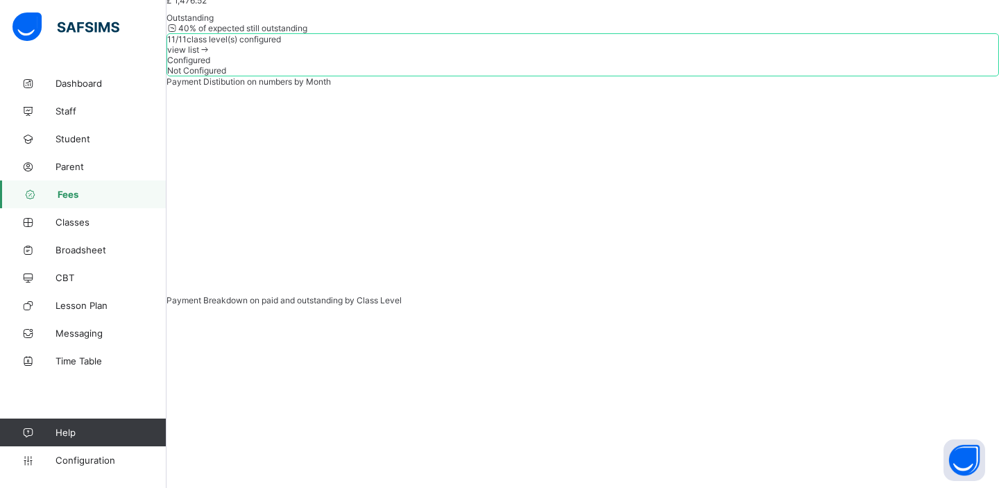
type input "*"
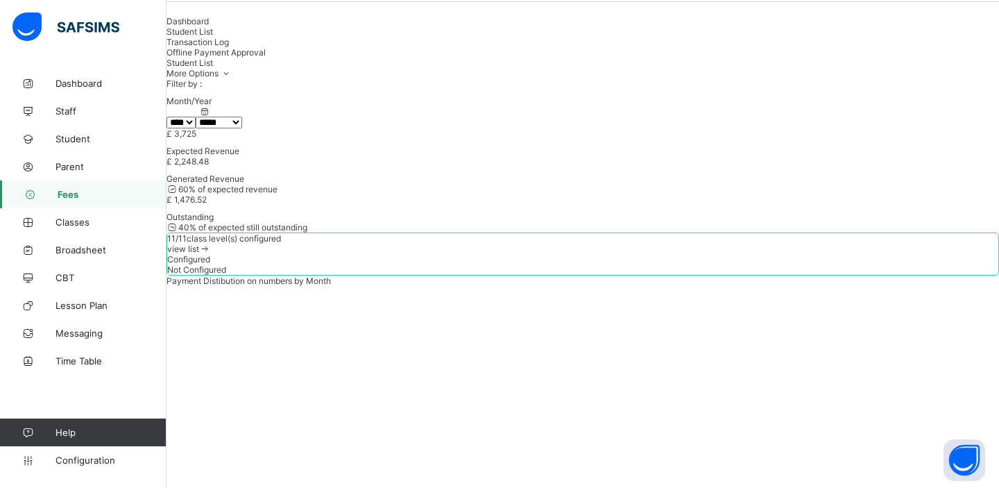
scroll to position [0, 0]
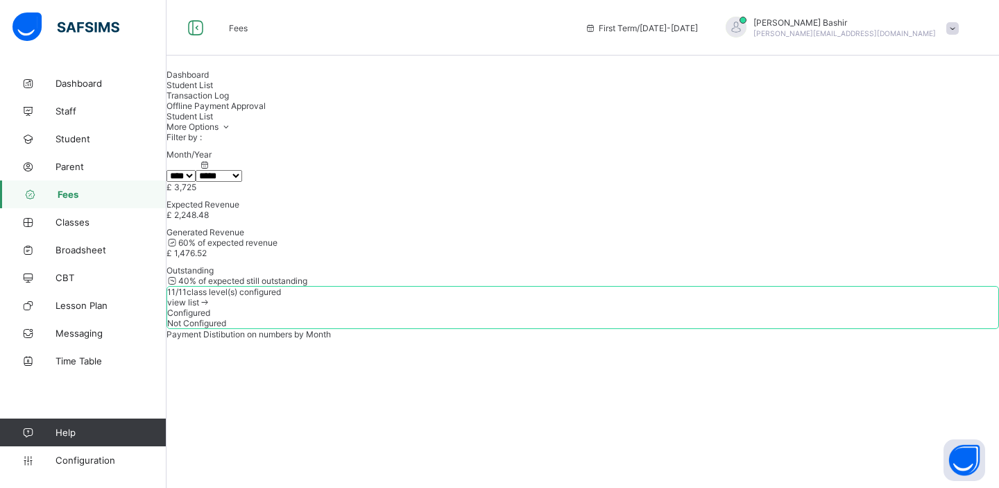
type input "*"
select select "*"
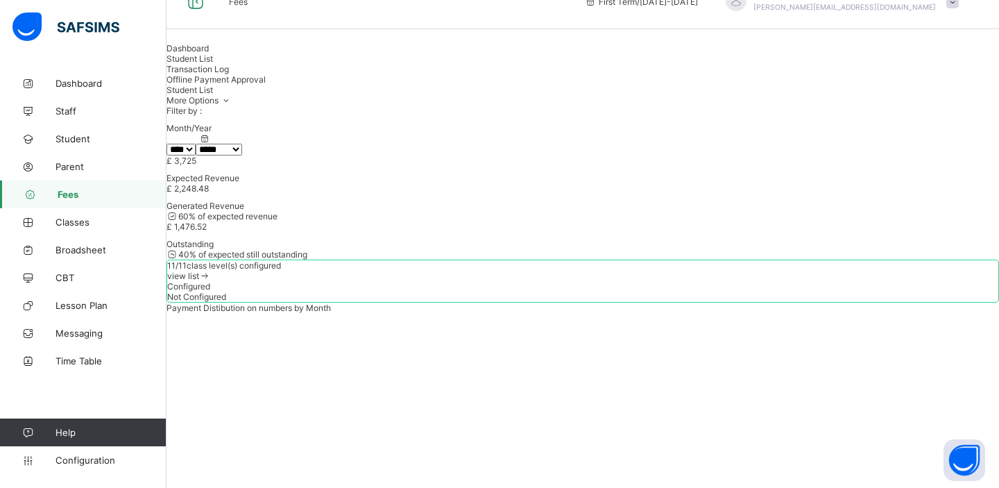
scroll to position [24, 0]
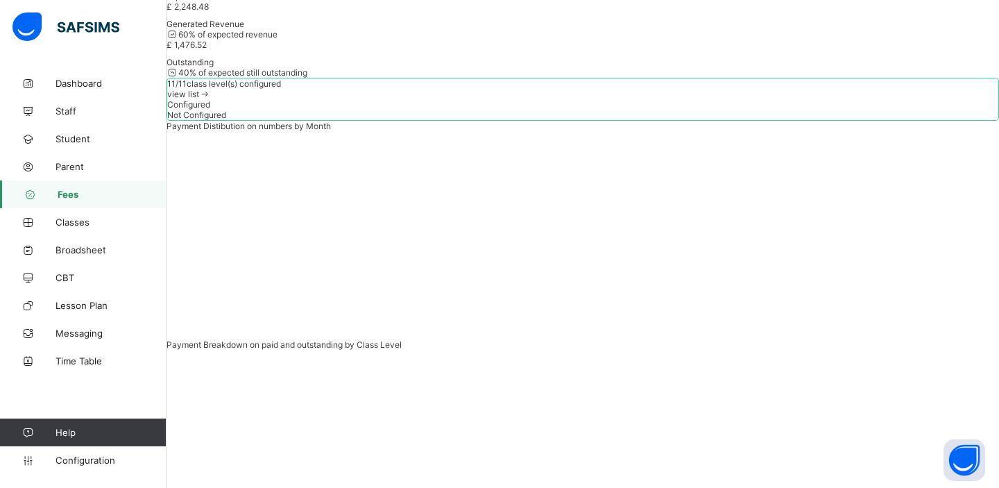
scroll to position [227, 0]
